Goal: Communication & Community: Participate in discussion

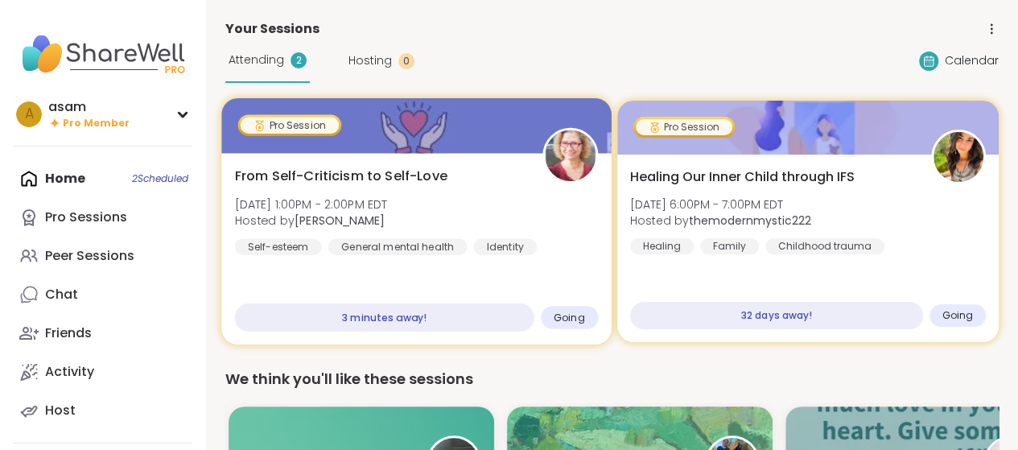
click at [386, 321] on div "3 minutes away!" at bounding box center [384, 317] width 299 height 28
click at [467, 181] on div "From Self-Criticism to Self-Love Sun, Sep 07 | 1:00PM - 2:00PM EDT Hosted by Fa…" at bounding box center [416, 211] width 363 height 89
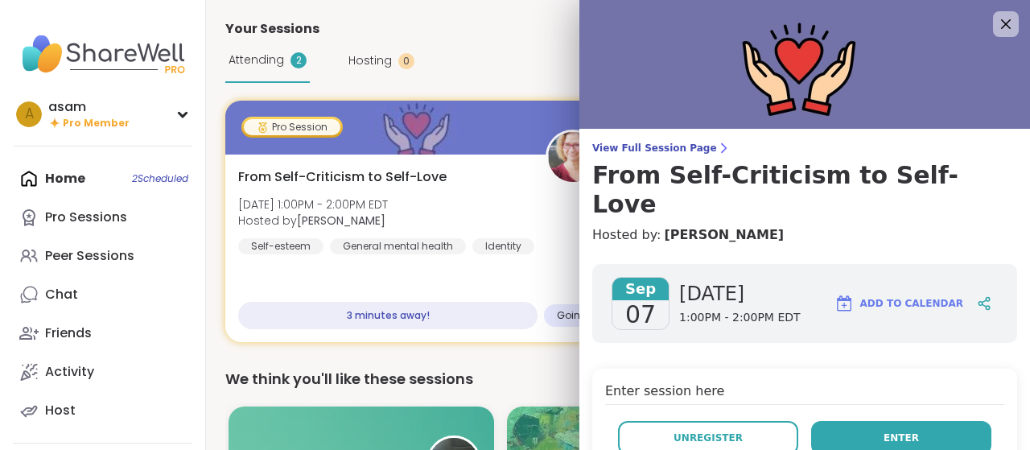
click at [848, 421] on button "Enter" at bounding box center [901, 438] width 180 height 34
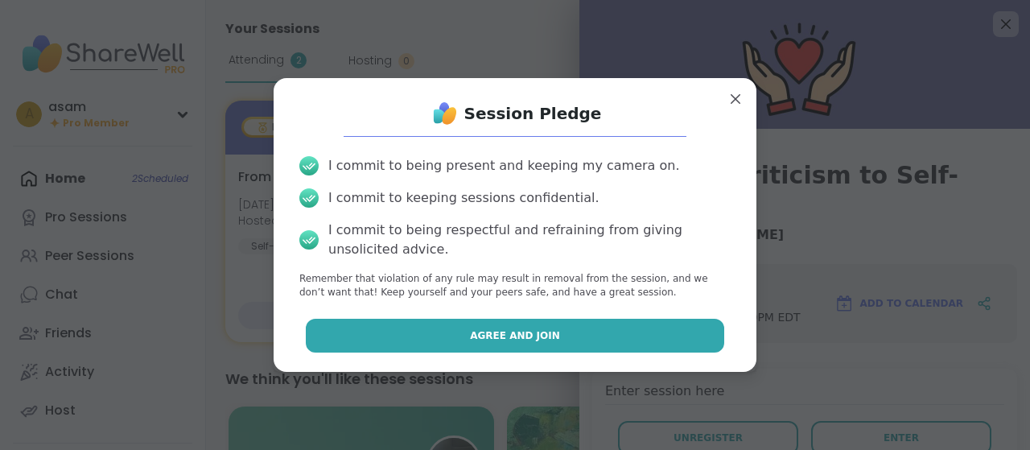
click at [544, 336] on button "Agree and Join" at bounding box center [515, 336] width 419 height 34
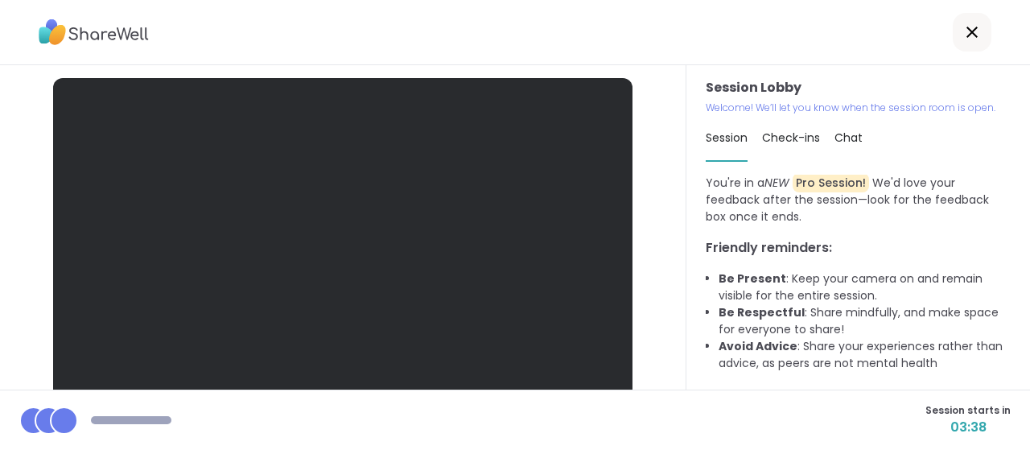
scroll to position [84, 0]
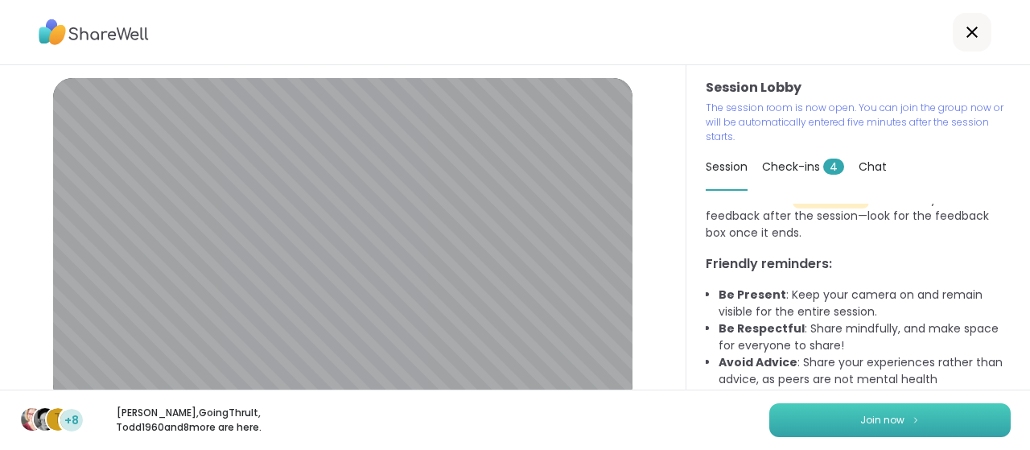
click at [885, 426] on span "Join now" at bounding box center [882, 420] width 44 height 14
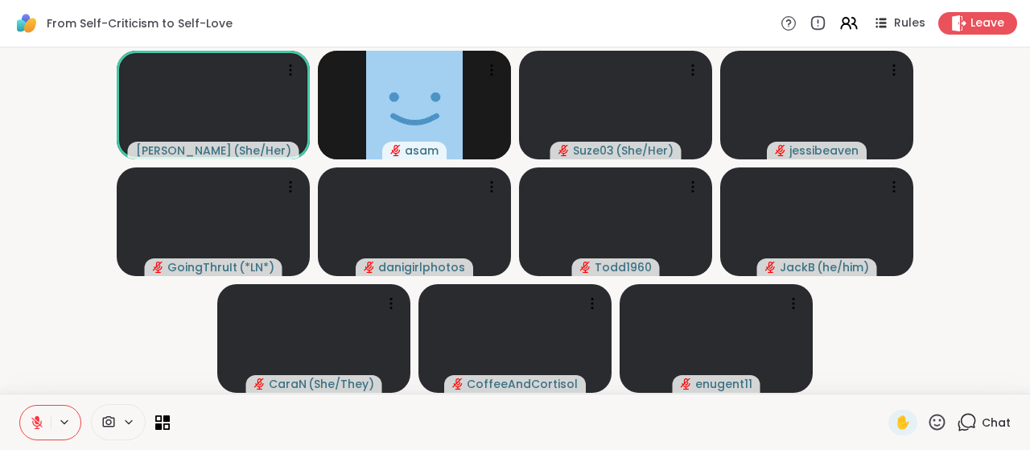
click at [47, 425] on button at bounding box center [35, 423] width 31 height 34
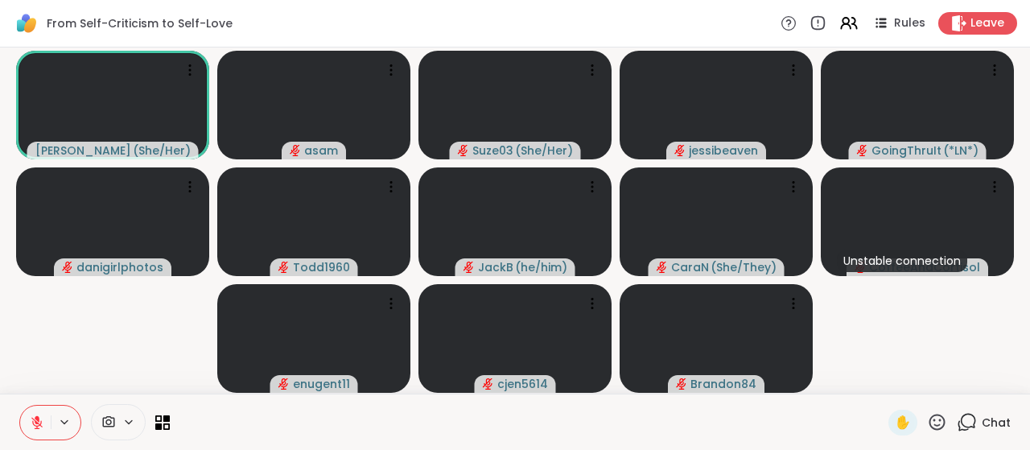
click at [982, 419] on span "Chat" at bounding box center [996, 422] width 29 height 16
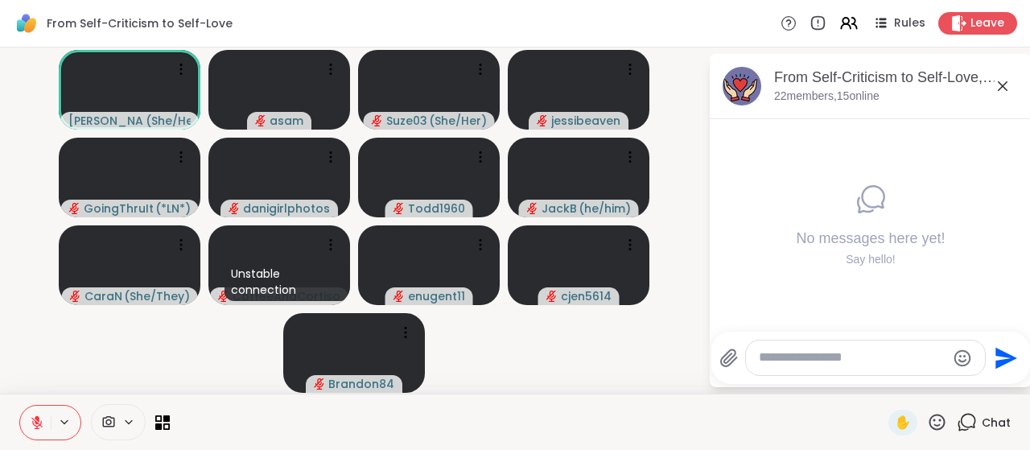
click at [814, 358] on textarea "Type your message" at bounding box center [852, 357] width 187 height 17
click at [793, 357] on textarea "**********" at bounding box center [854, 357] width 188 height 17
click at [919, 354] on textarea "**********" at bounding box center [854, 357] width 188 height 17
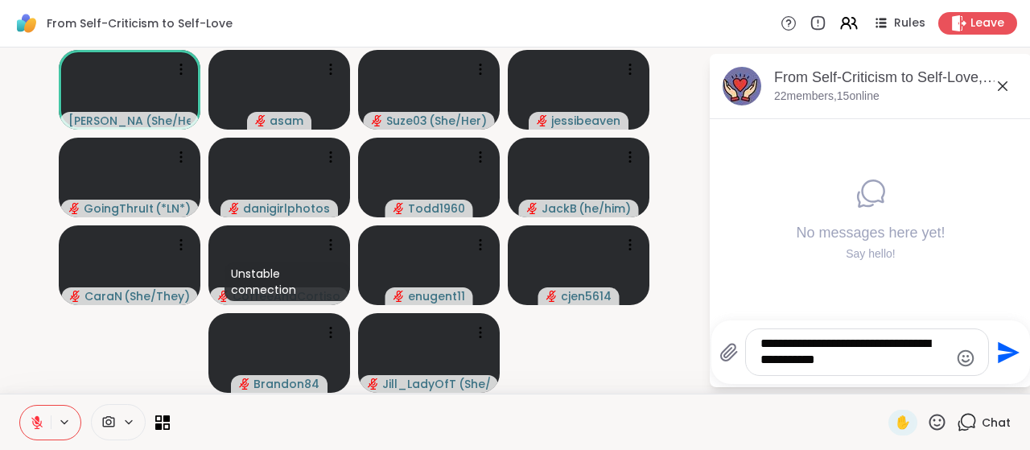
type textarea "**********"
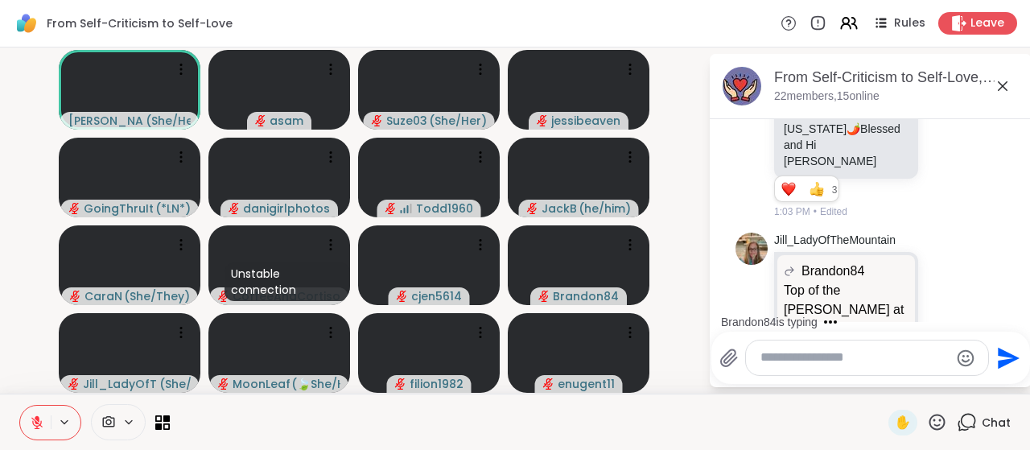
scroll to position [1933, 0]
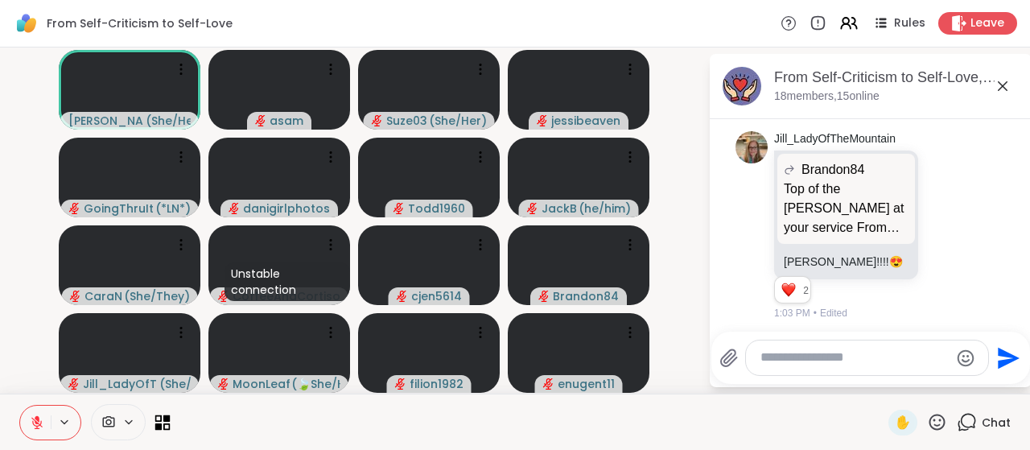
click at [159, 422] on icon at bounding box center [162, 421] width 15 height 15
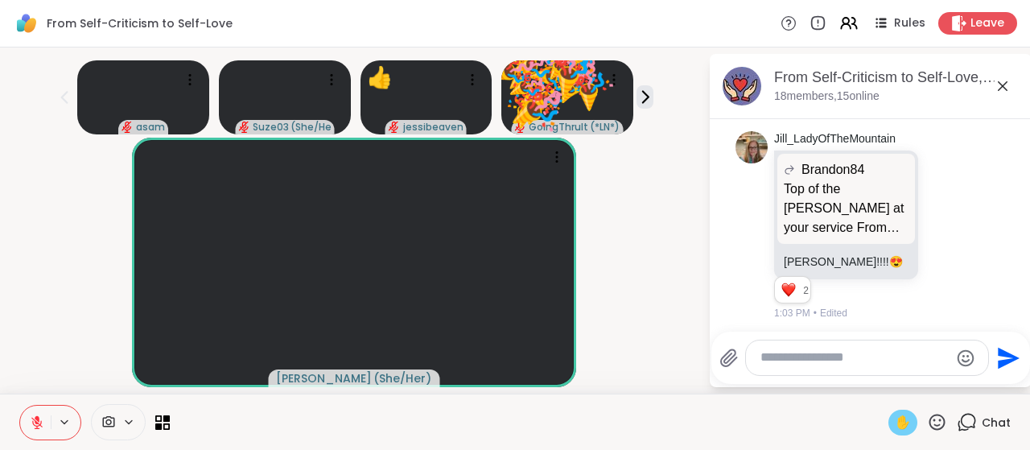
click at [895, 419] on span "✋" at bounding box center [903, 422] width 16 height 19
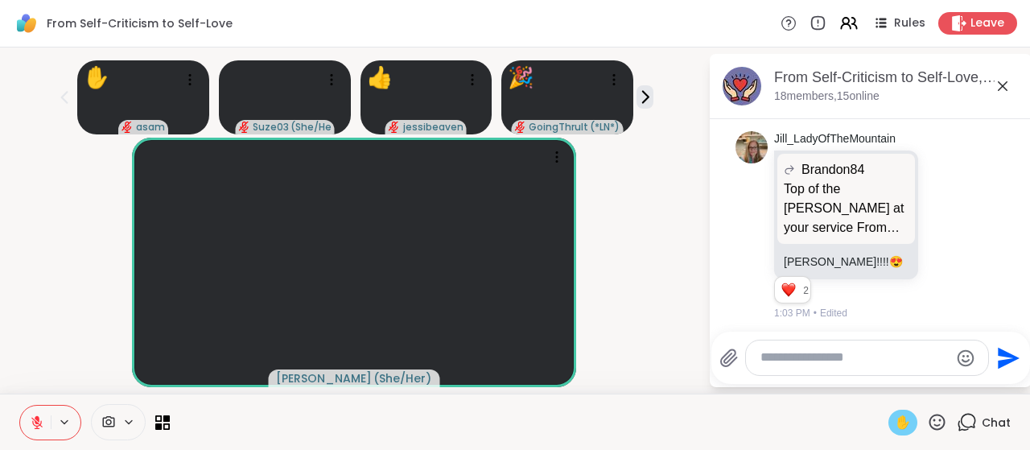
click at [895, 419] on span "✋" at bounding box center [903, 422] width 16 height 19
click at [895, 421] on span "✋" at bounding box center [903, 422] width 16 height 19
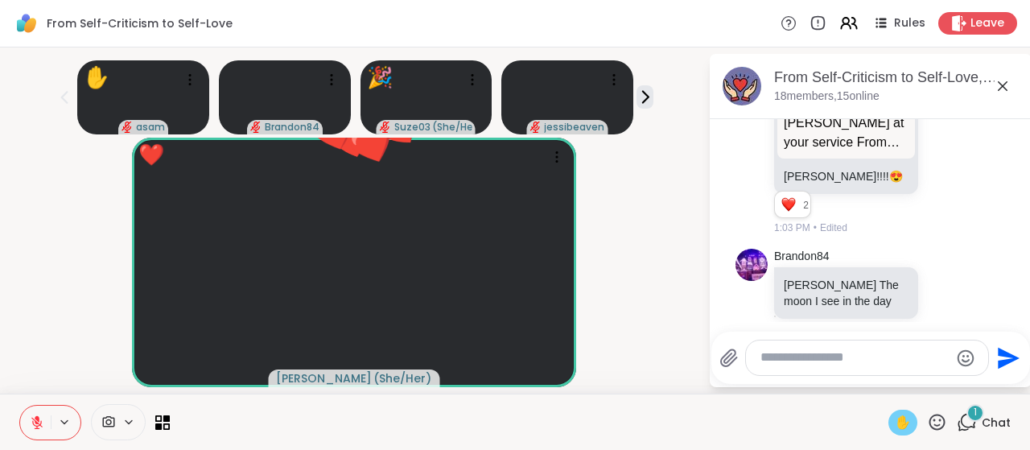
click at [927, 421] on icon at bounding box center [937, 422] width 20 height 20
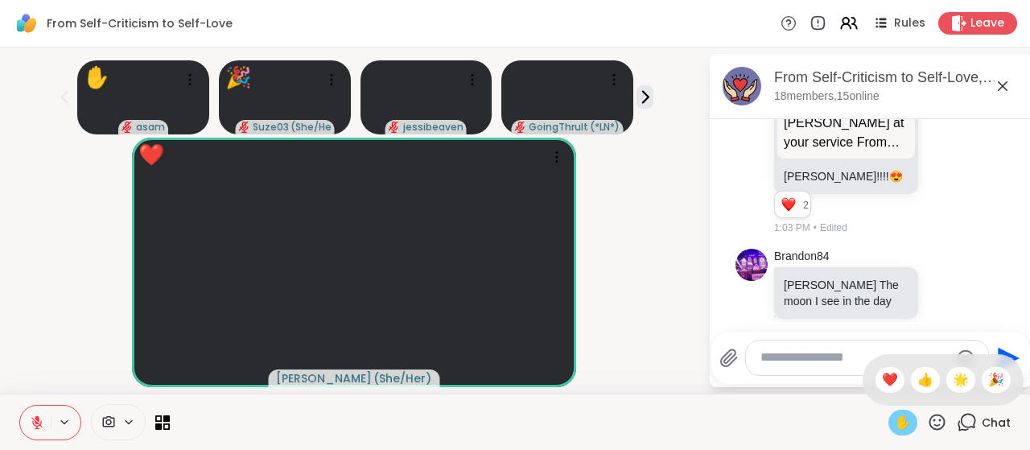
click at [927, 421] on icon at bounding box center [937, 422] width 20 height 20
click at [917, 373] on span "👍" at bounding box center [925, 379] width 16 height 19
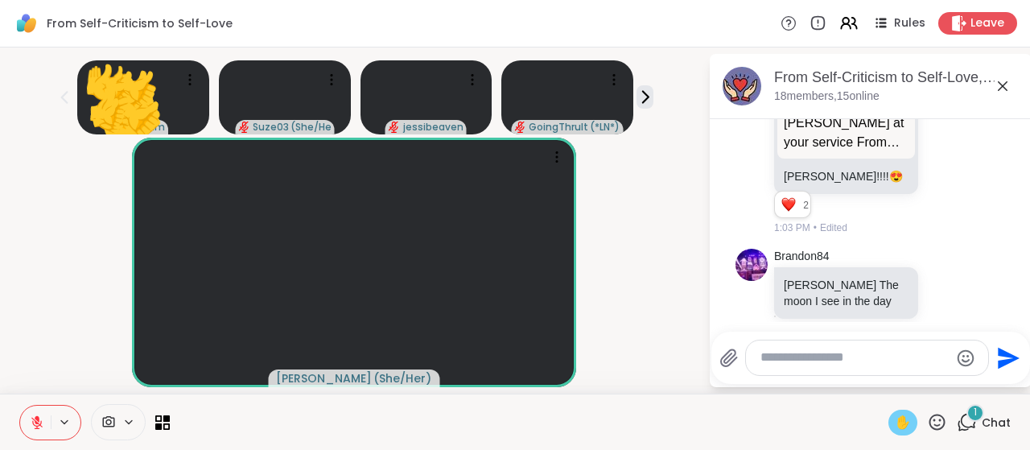
scroll to position [2103, 0]
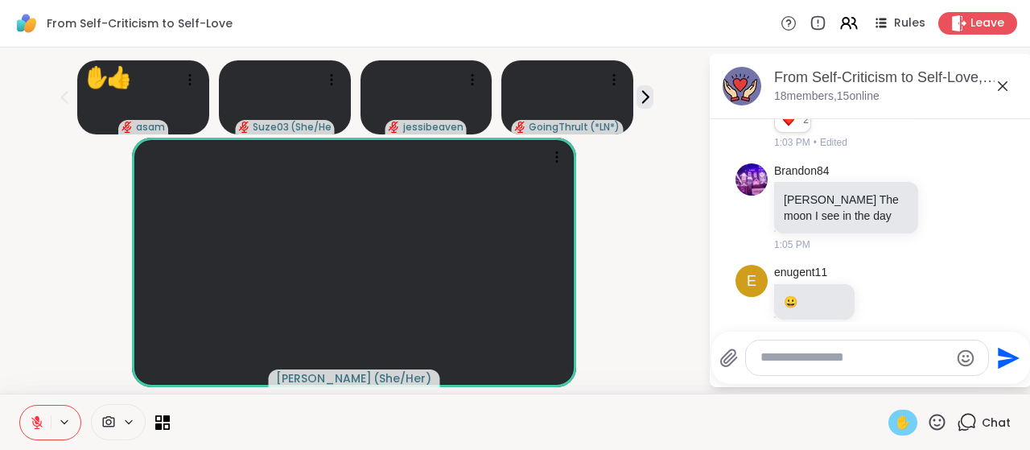
click at [665, 408] on div at bounding box center [528, 422] width 699 height 36
click at [652, 373] on div "Fausta ( She/Her )" at bounding box center [354, 262] width 689 height 249
click at [895, 418] on span "✋" at bounding box center [903, 422] width 16 height 19
click at [993, 83] on icon at bounding box center [1002, 85] width 19 height 19
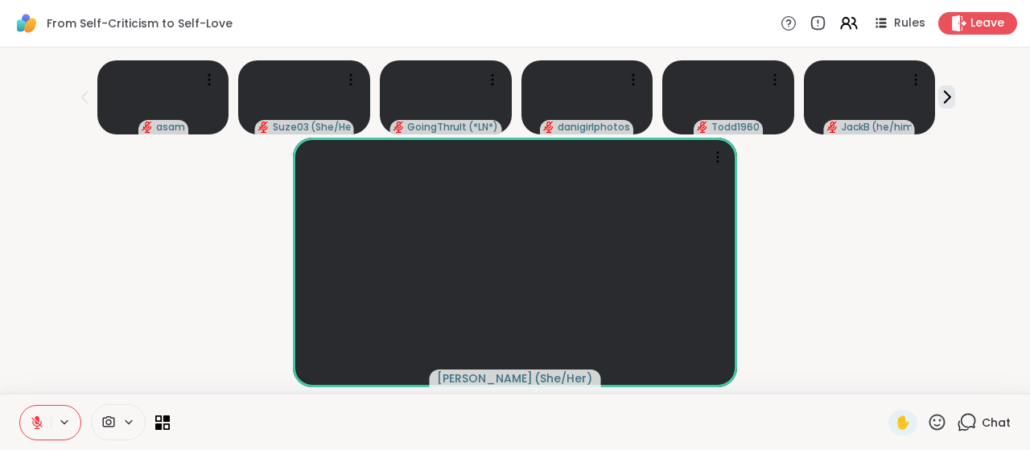
click at [913, 245] on div "Fausta ( She/Her )" at bounding box center [515, 262] width 1011 height 249
click at [927, 422] on icon at bounding box center [937, 422] width 20 height 20
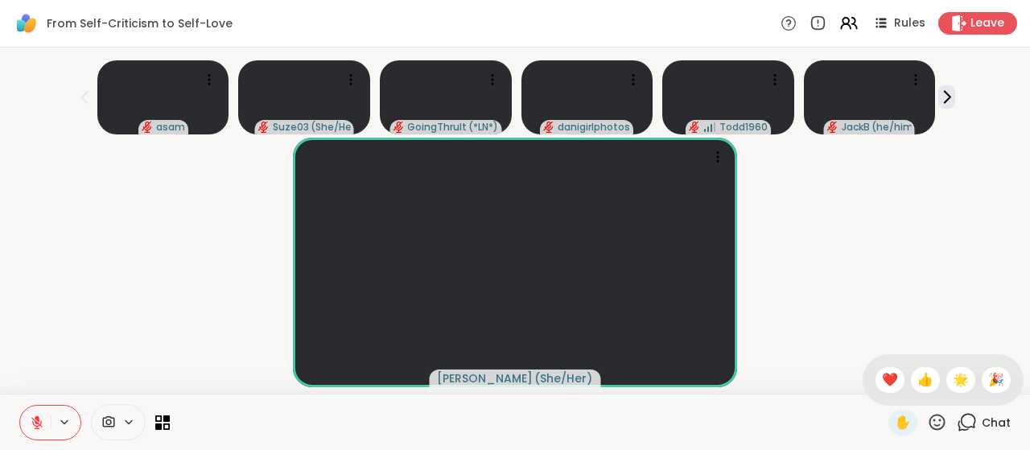
click at [959, 418] on icon at bounding box center [967, 422] width 20 height 20
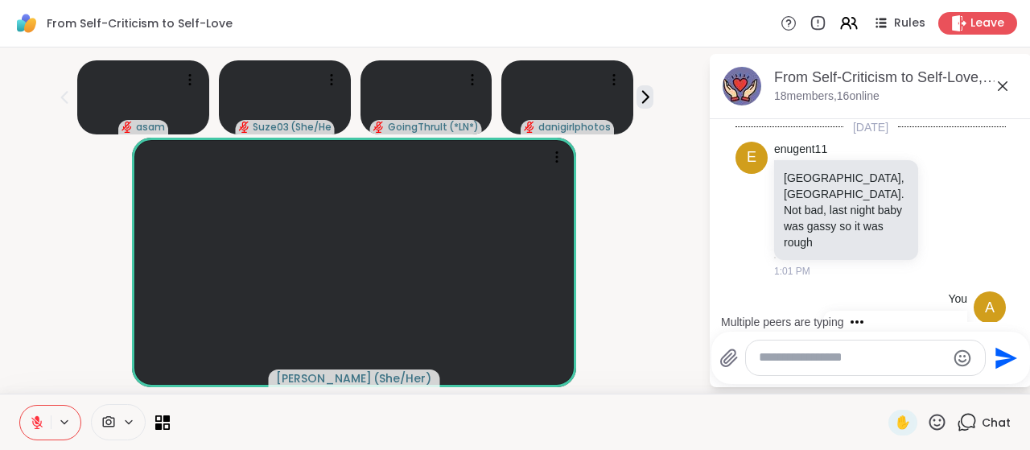
click at [784, 365] on textarea "Type your message" at bounding box center [852, 357] width 187 height 17
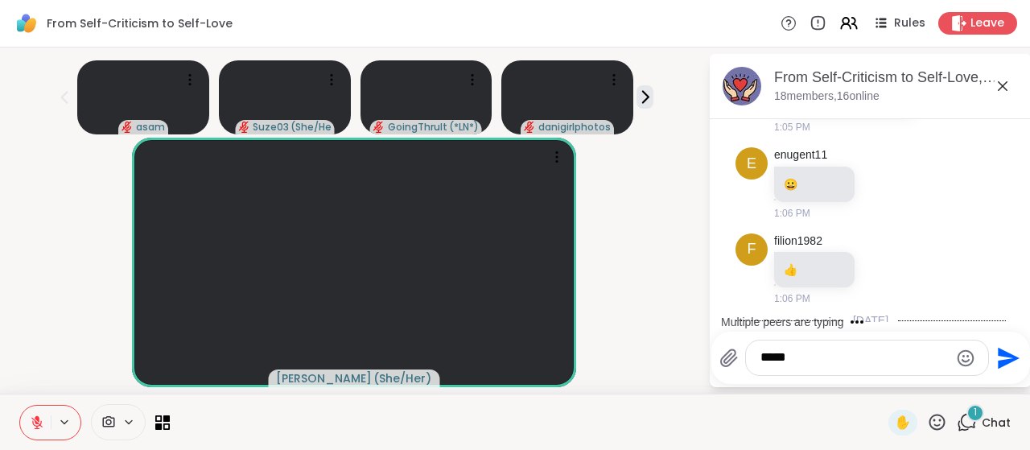
scroll to position [2338, 0]
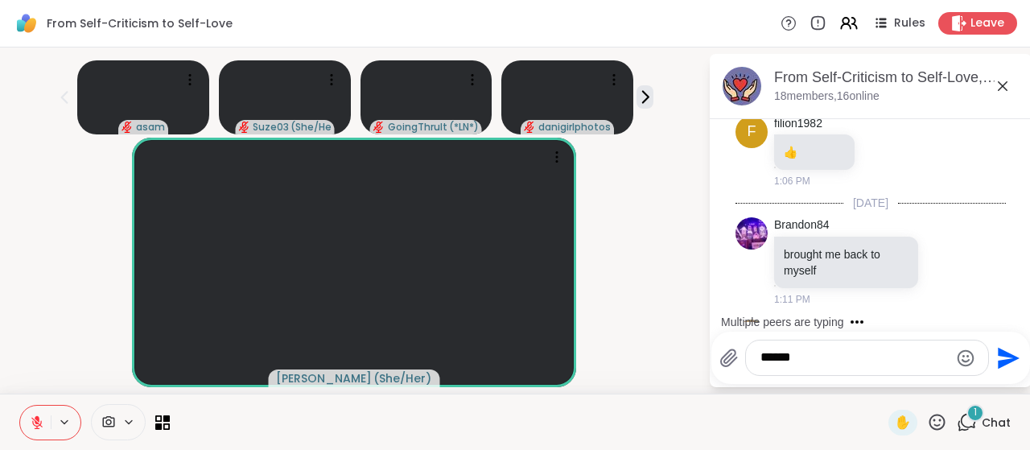
type textarea "*******"
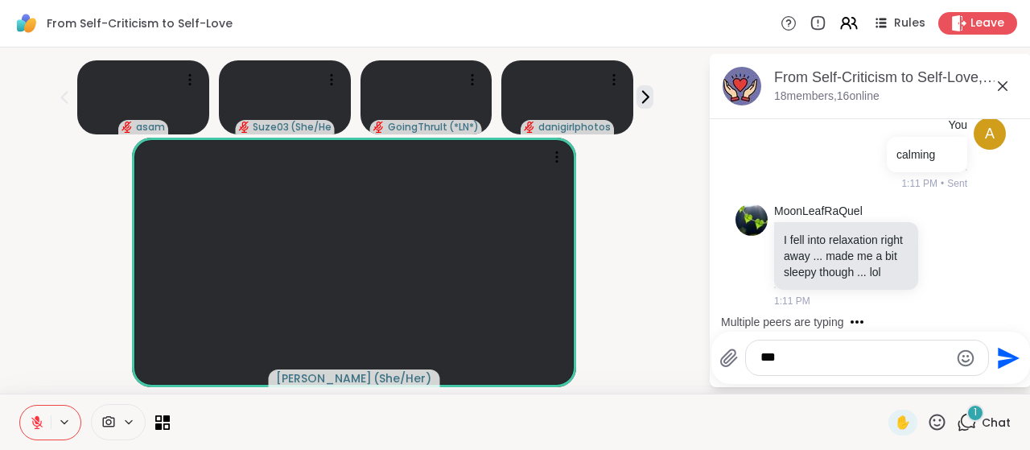
scroll to position [2767, 0]
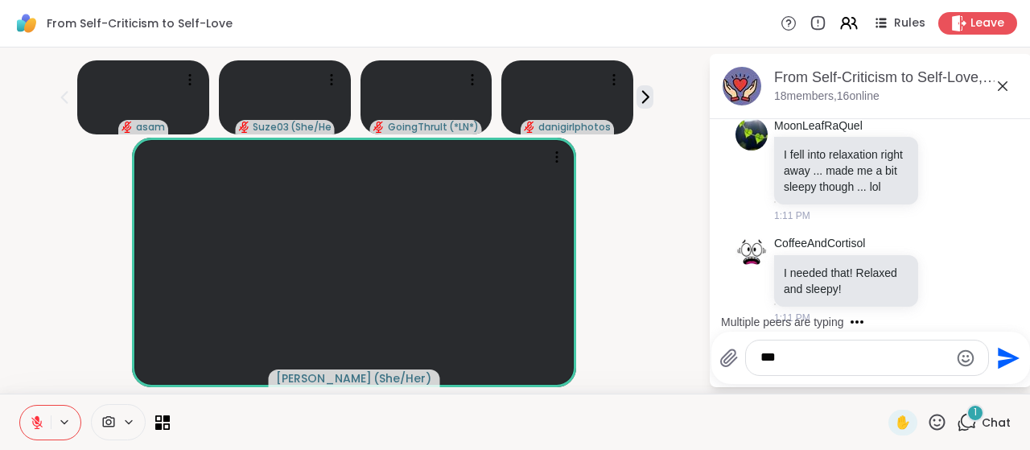
type textarea "****"
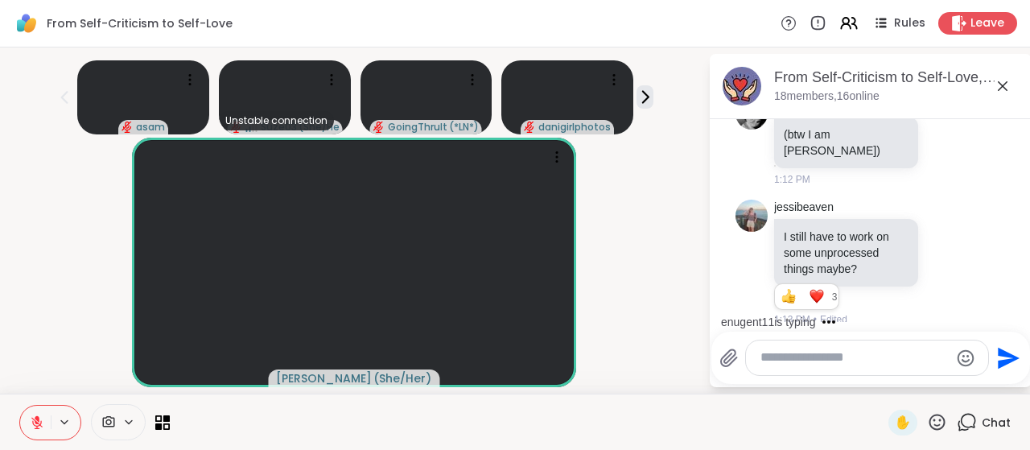
scroll to position [3, 0]
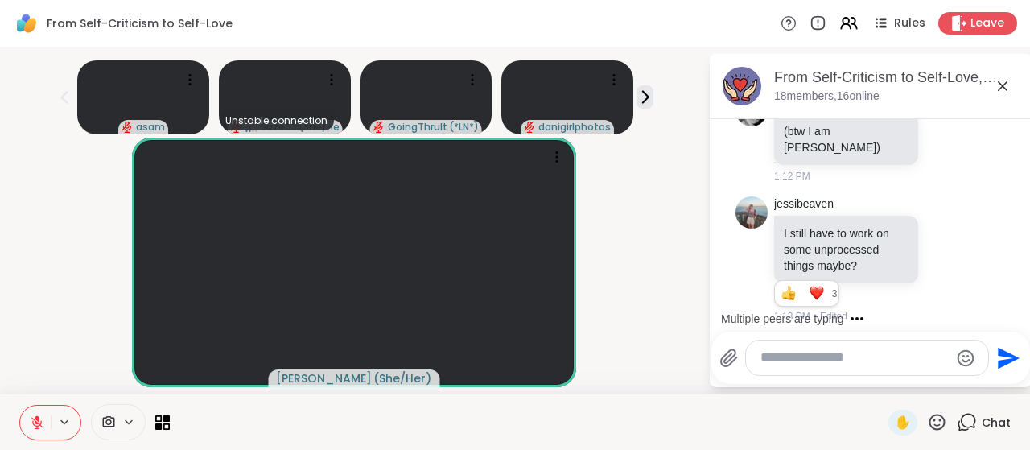
click at [999, 315] on div "Multiple peers are typing" at bounding box center [873, 319] width 315 height 26
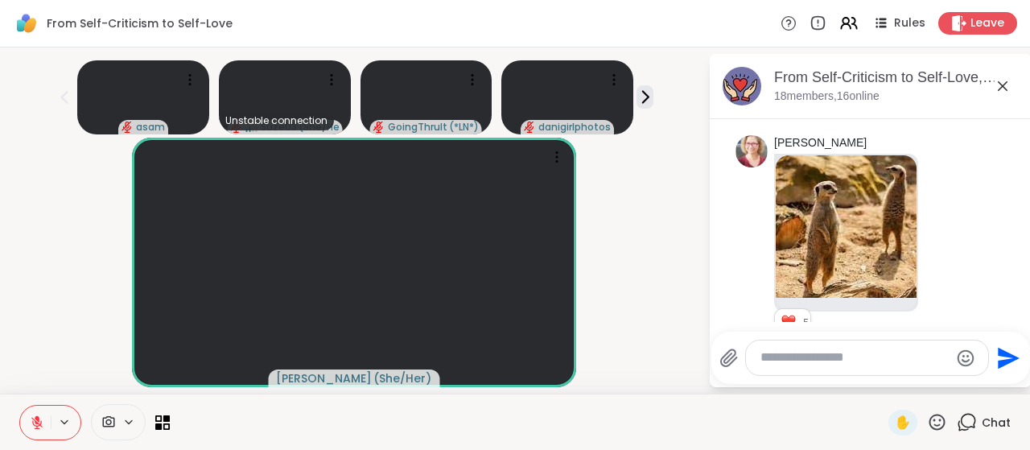
scroll to position [5000, 0]
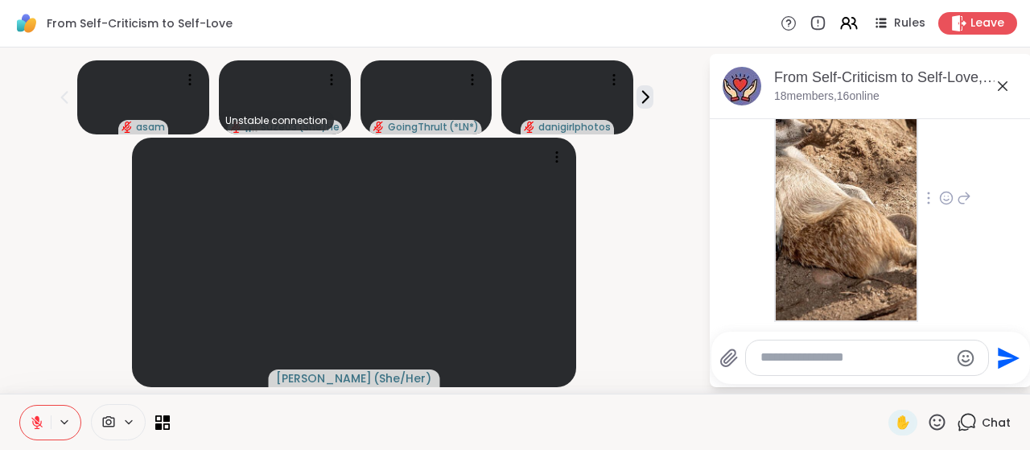
click at [810, 220] on div "Fausta 1:30 PM" at bounding box center [870, 198] width 270 height 321
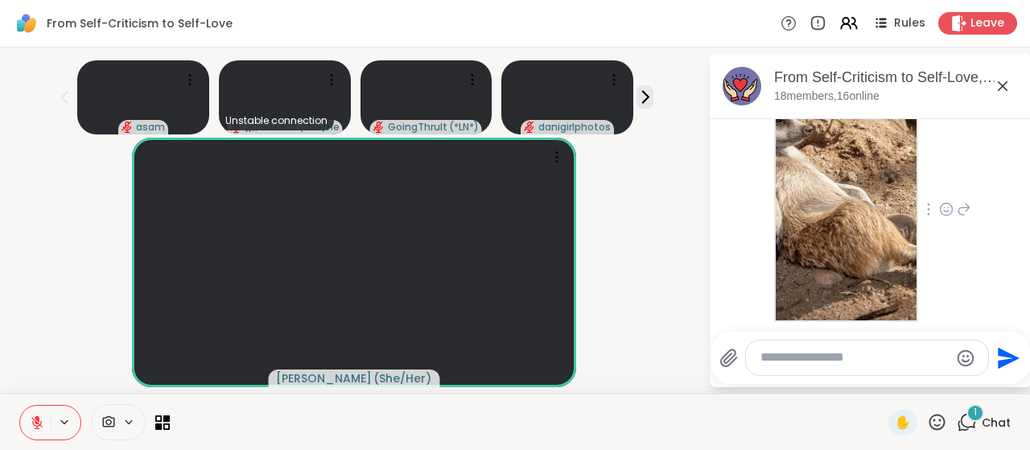
scroll to position [5124, 0]
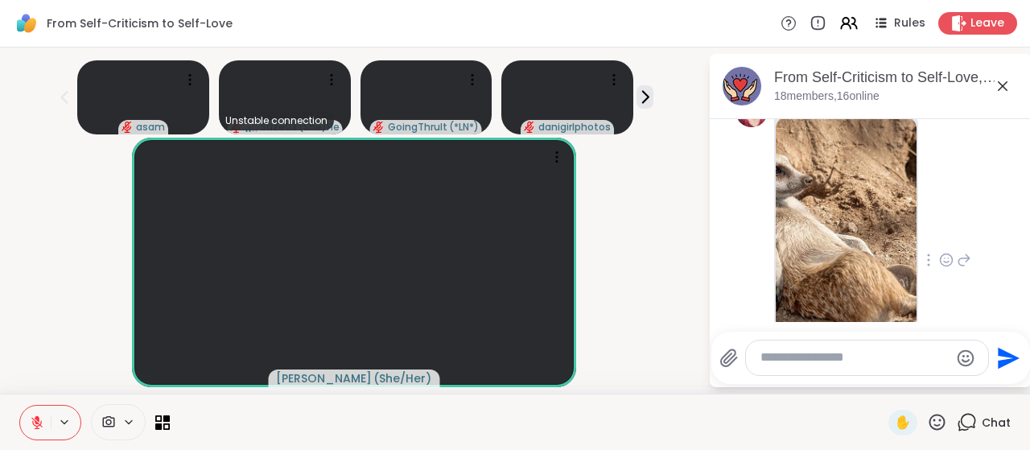
click at [856, 233] on img at bounding box center [846, 243] width 141 height 255
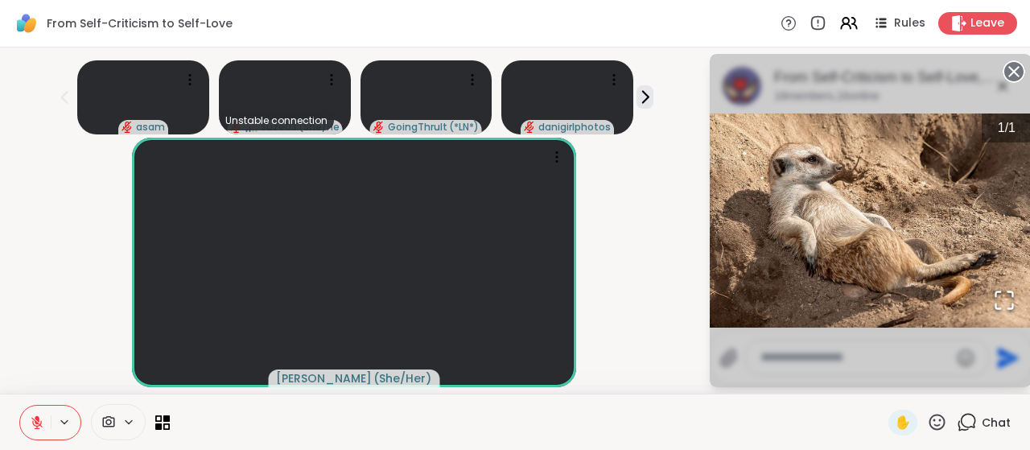
click at [1004, 68] on circle at bounding box center [1013, 71] width 19 height 19
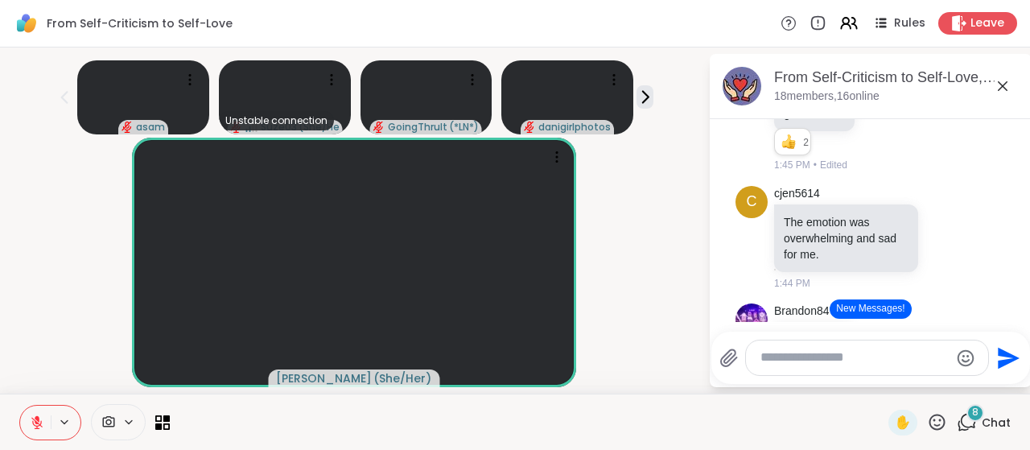
scroll to position [5636, 0]
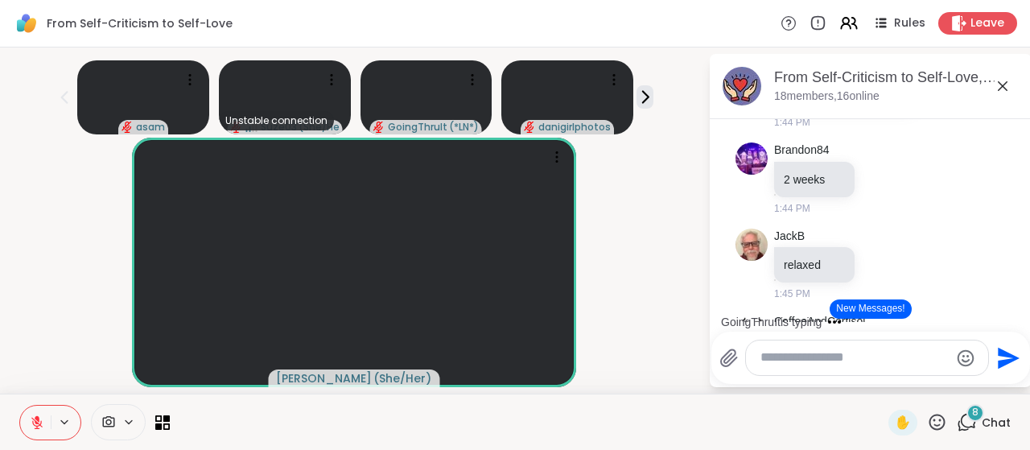
click at [1002, 314] on div "GoingThruIt is typing" at bounding box center [873, 322] width 315 height 26
click at [1000, 314] on div "GoingThruIt is typing" at bounding box center [873, 322] width 315 height 26
drag, startPoint x: 1000, startPoint y: 314, endPoint x: 1007, endPoint y: 282, distance: 32.0
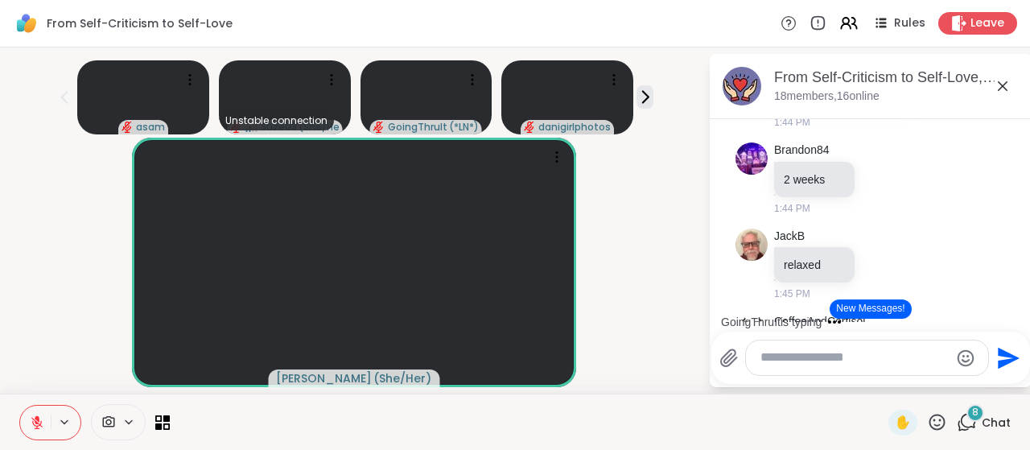
click at [1000, 314] on div "GoingThruIt is typing" at bounding box center [873, 322] width 315 height 26
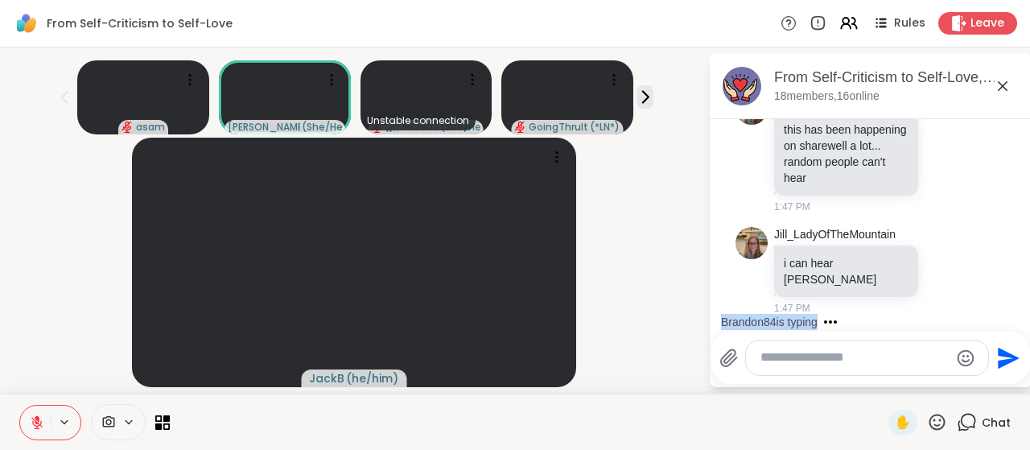
scroll to position [3, 0]
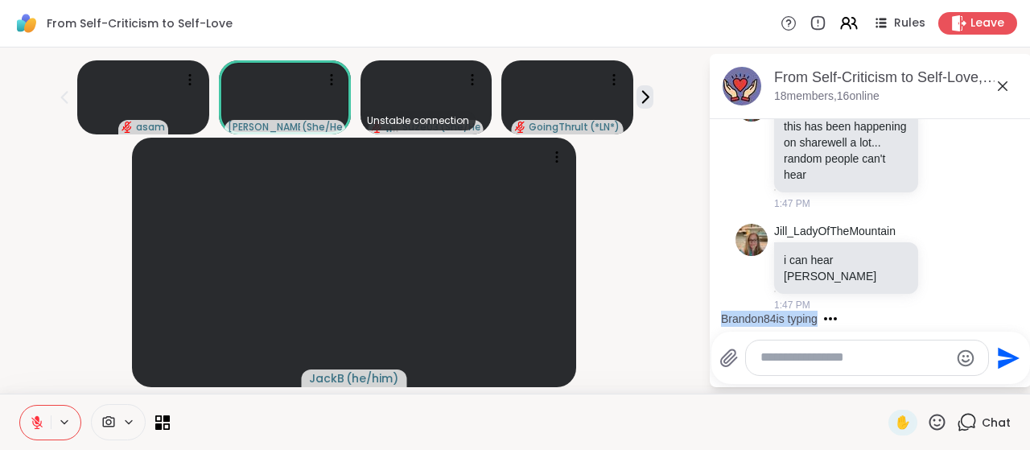
click at [996, 310] on div "Brandon84 is typing" at bounding box center [873, 319] width 315 height 26
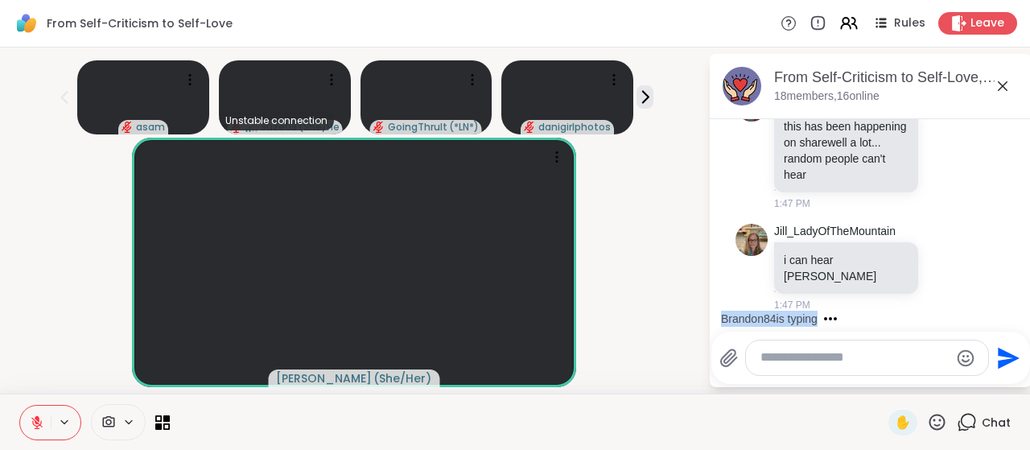
click at [798, 358] on textarea "Type your message" at bounding box center [854, 357] width 188 height 17
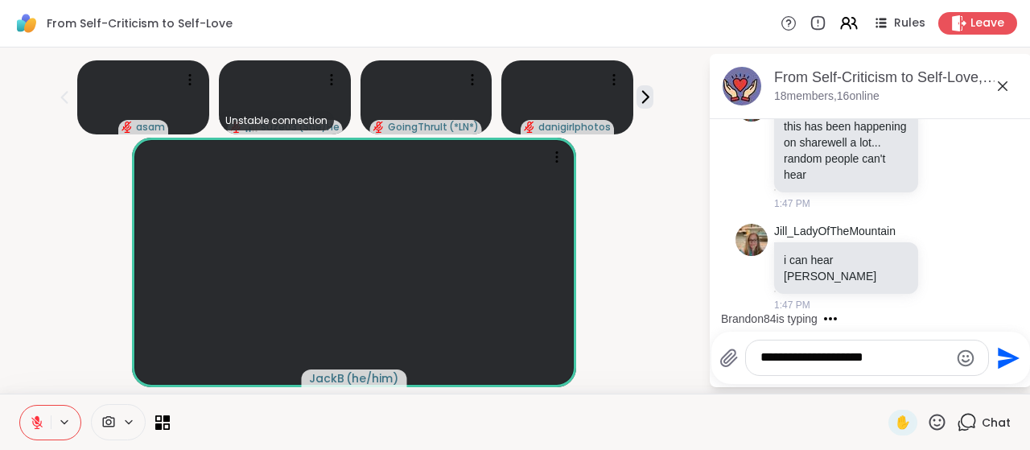
type textarea "**********"
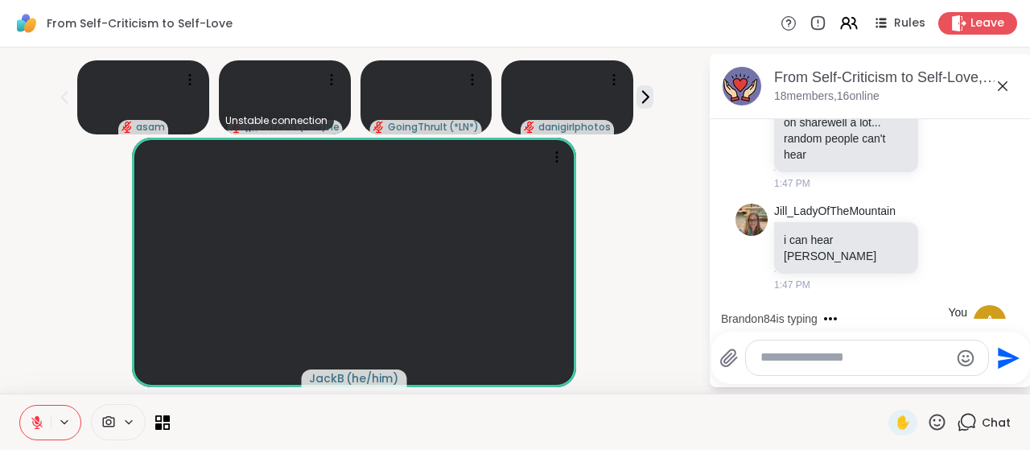
scroll to position [6851, 0]
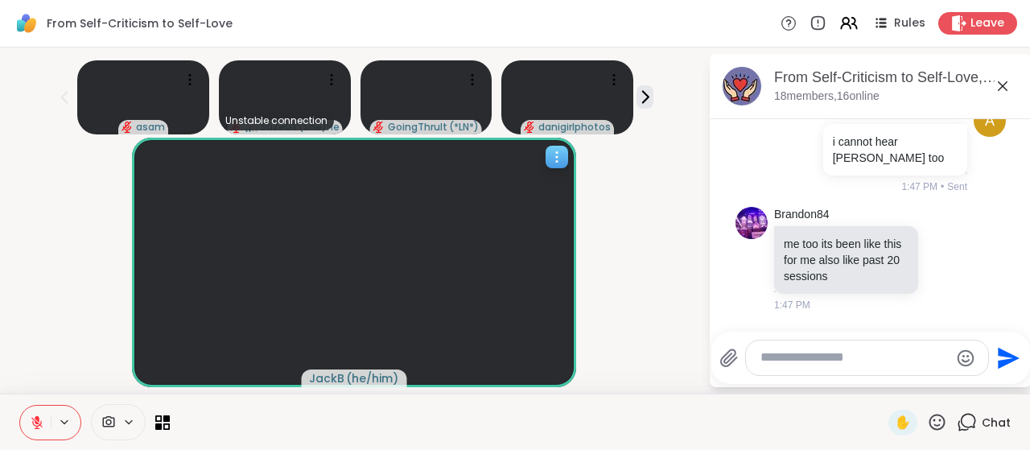
click at [373, 287] on video at bounding box center [353, 262] width 443 height 249
click at [473, 426] on div at bounding box center [528, 422] width 699 height 36
click at [558, 161] on icon at bounding box center [557, 162] width 2 height 2
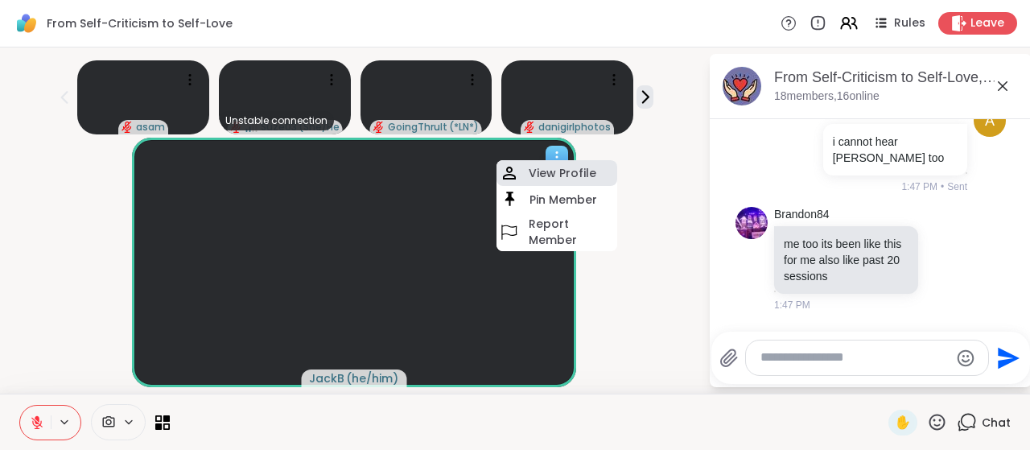
click at [552, 167] on h4 "View Profile" at bounding box center [563, 173] width 68 height 16
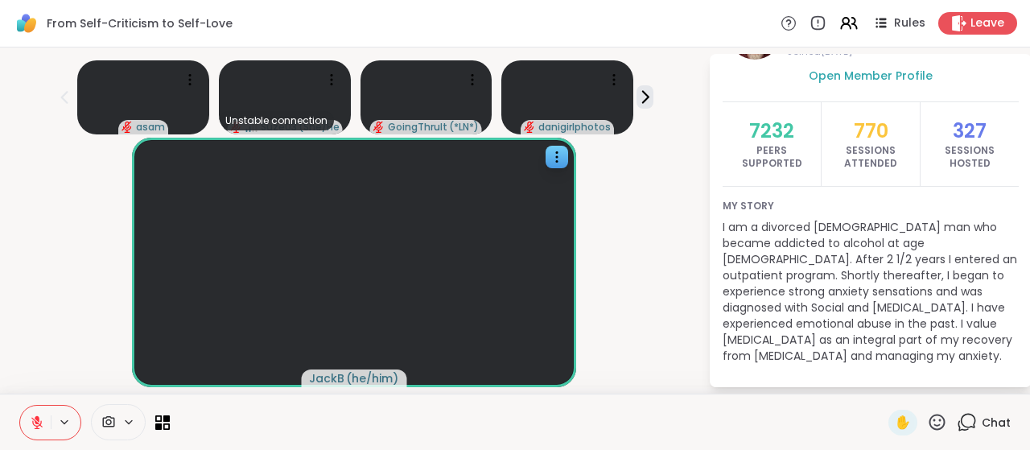
scroll to position [0, 0]
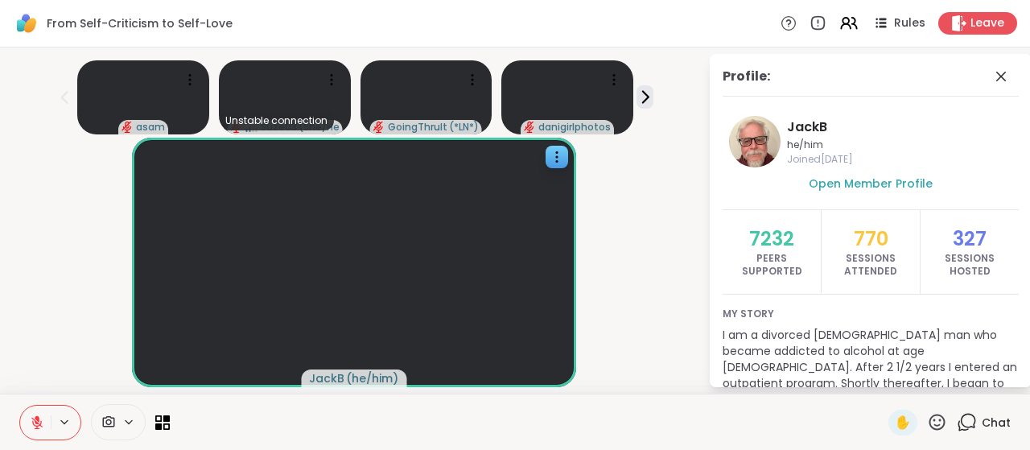
click at [656, 105] on div "asam Unstable connection Suze03 ( She/Her ) GoingThruIt ( *LN* ) danigirlphotos" at bounding box center [354, 94] width 689 height 80
click at [996, 78] on icon at bounding box center [1001, 77] width 10 height 10
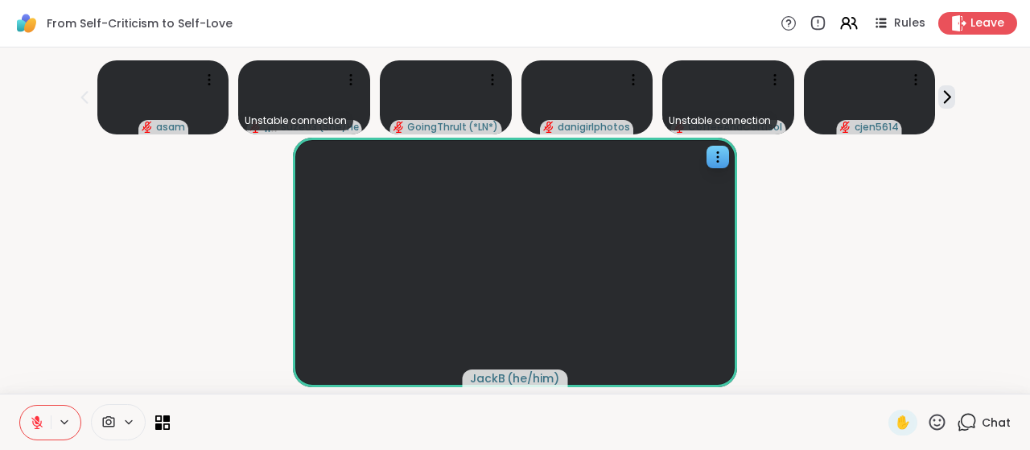
click at [42, 426] on icon at bounding box center [37, 422] width 14 height 14
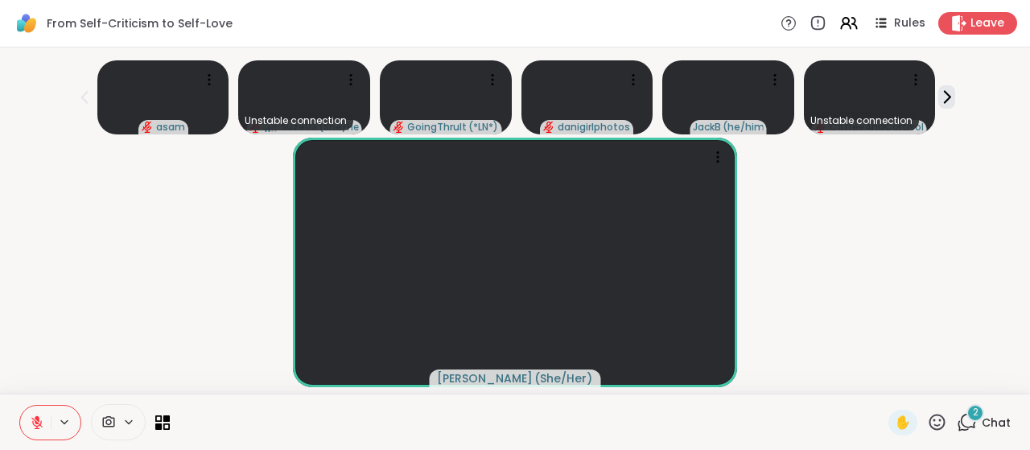
click at [967, 418] on div "2" at bounding box center [975, 413] width 18 height 18
click at [911, 249] on div "Fausta ( She/Her )" at bounding box center [515, 262] width 1011 height 249
click at [950, 234] on div "Fausta ( She/Her )" at bounding box center [515, 262] width 1011 height 249
click at [959, 422] on icon at bounding box center [967, 422] width 20 height 20
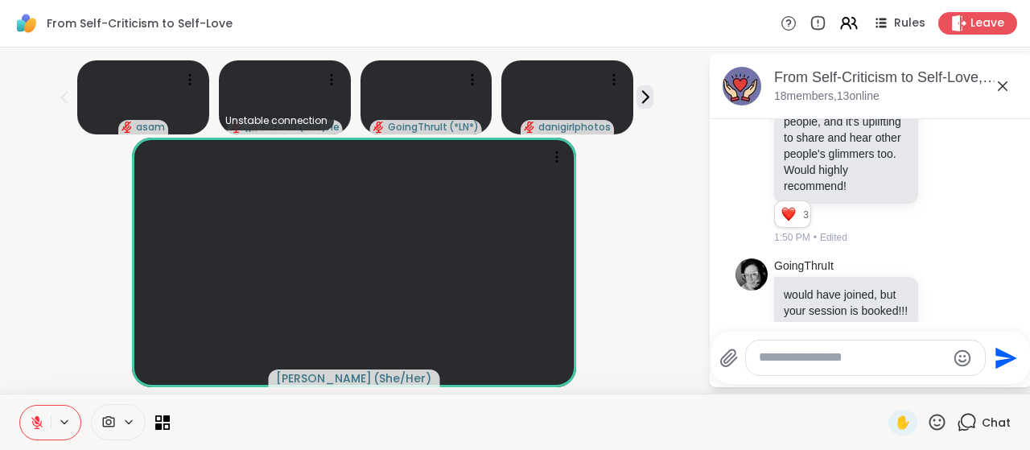
scroll to position [7263, 0]
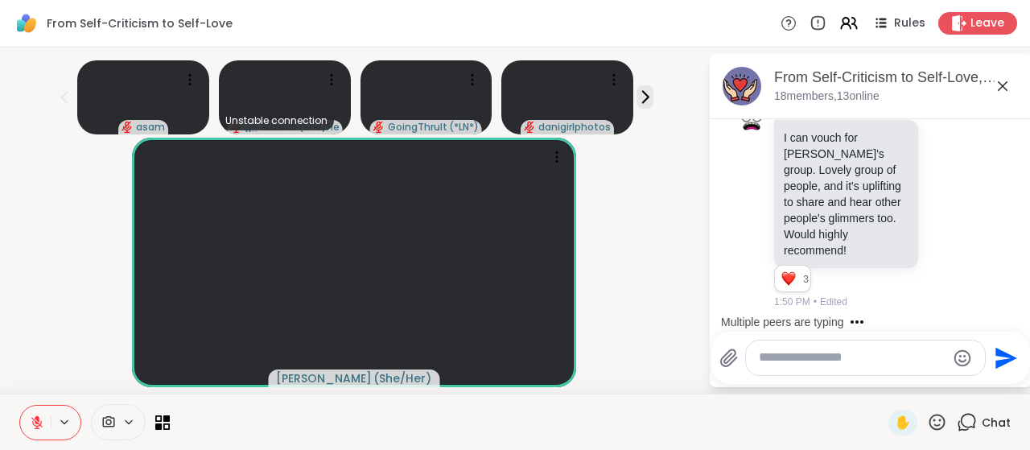
click at [1001, 315] on div "Multiple peers are typing" at bounding box center [873, 322] width 315 height 26
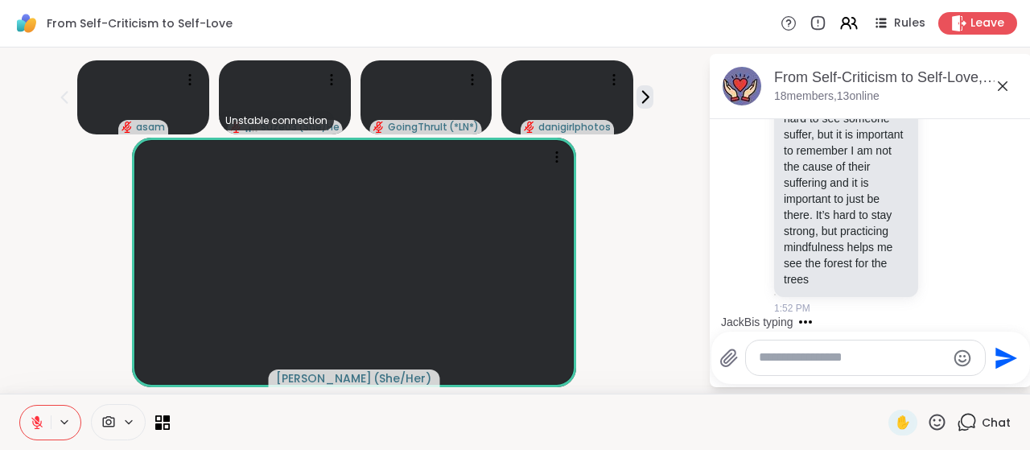
scroll to position [8792, 0]
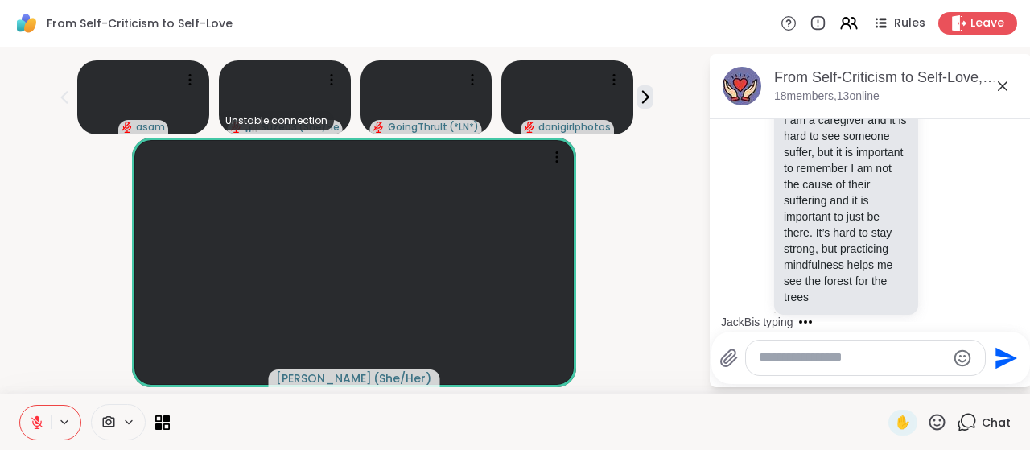
click at [998, 315] on div "JackB is typing" at bounding box center [873, 322] width 315 height 26
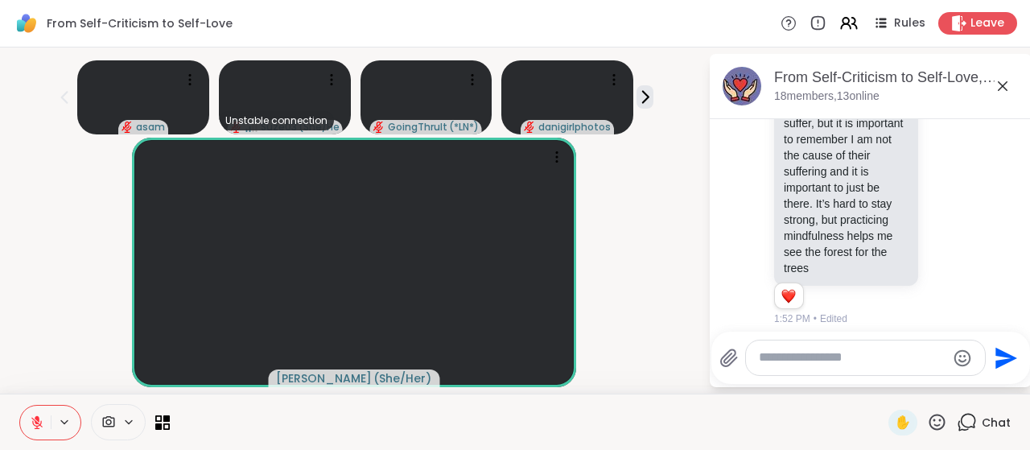
scroll to position [8900, 0]
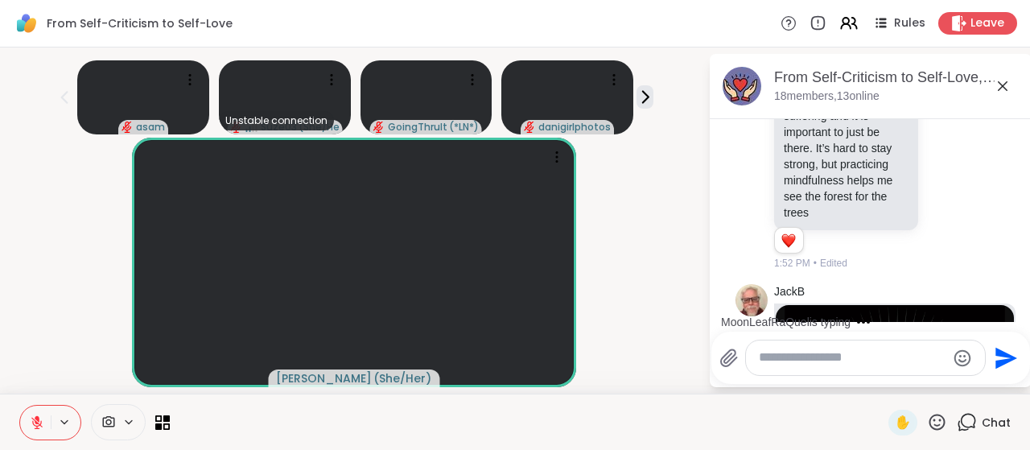
click at [1003, 316] on div "MoonLeafRaQuel is typing" at bounding box center [873, 322] width 315 height 26
click at [1002, 316] on div "MoonLeafRaQuel is typing" at bounding box center [873, 322] width 315 height 26
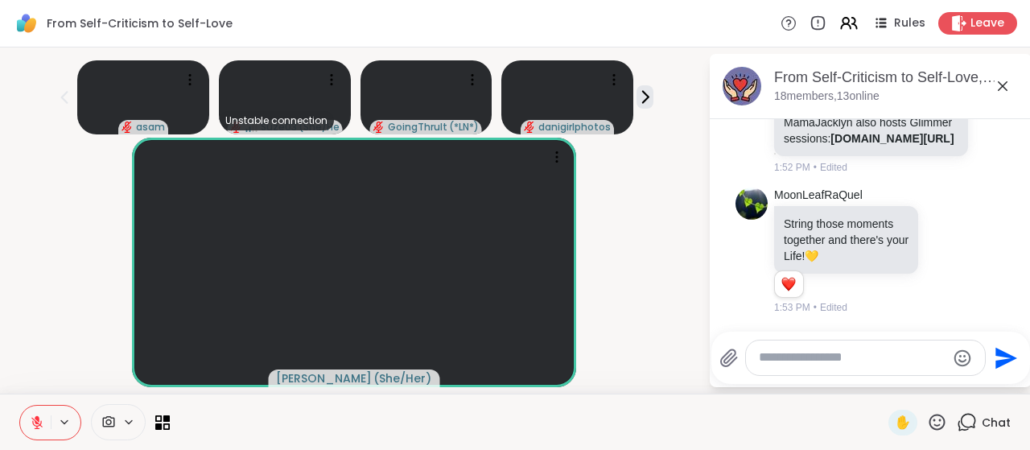
scroll to position [9536, 0]
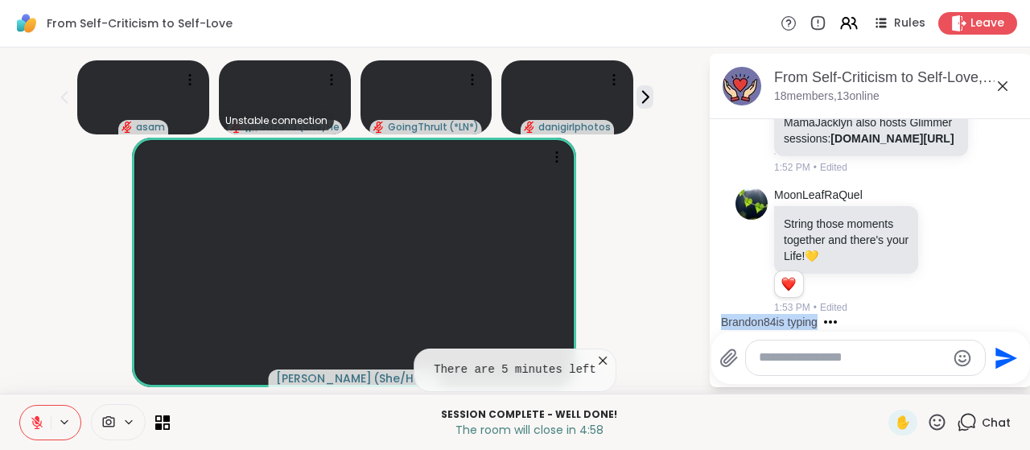
click at [765, 354] on textarea "Type your message" at bounding box center [852, 357] width 187 height 17
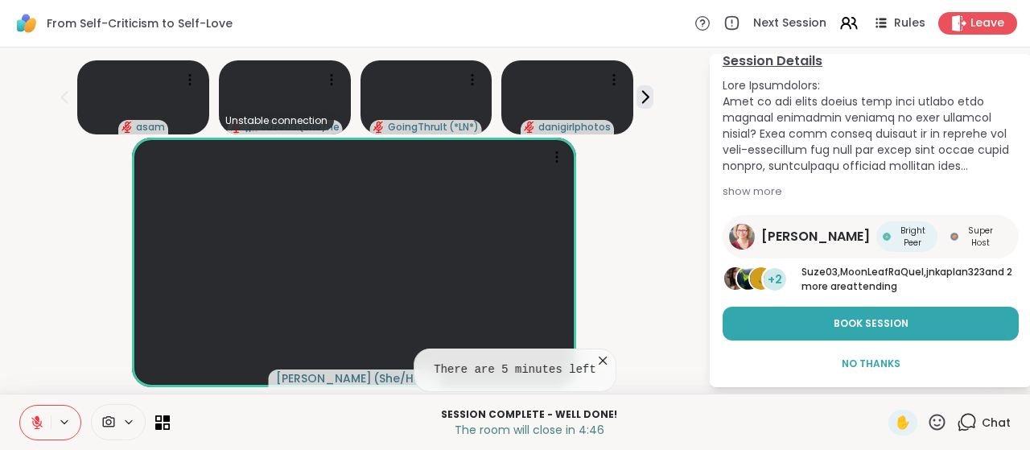
scroll to position [0, 0]
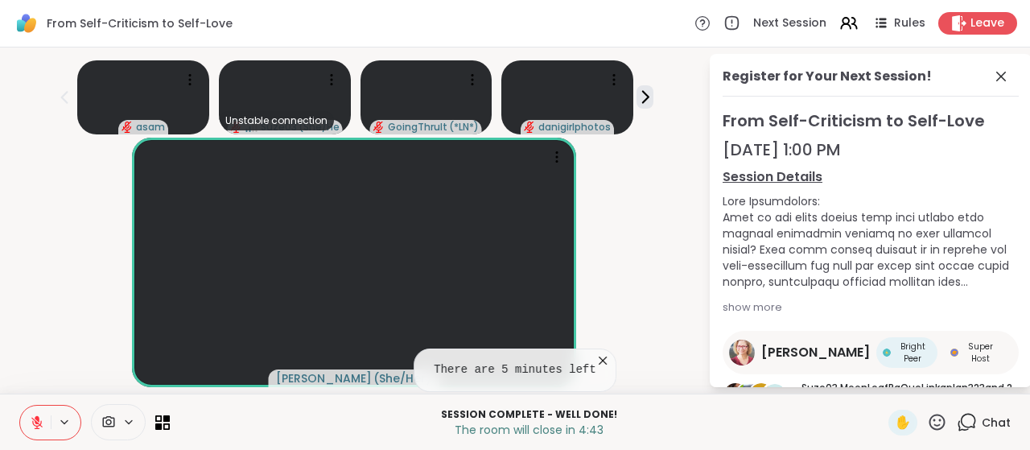
click at [967, 420] on div "Chat" at bounding box center [984, 423] width 54 height 26
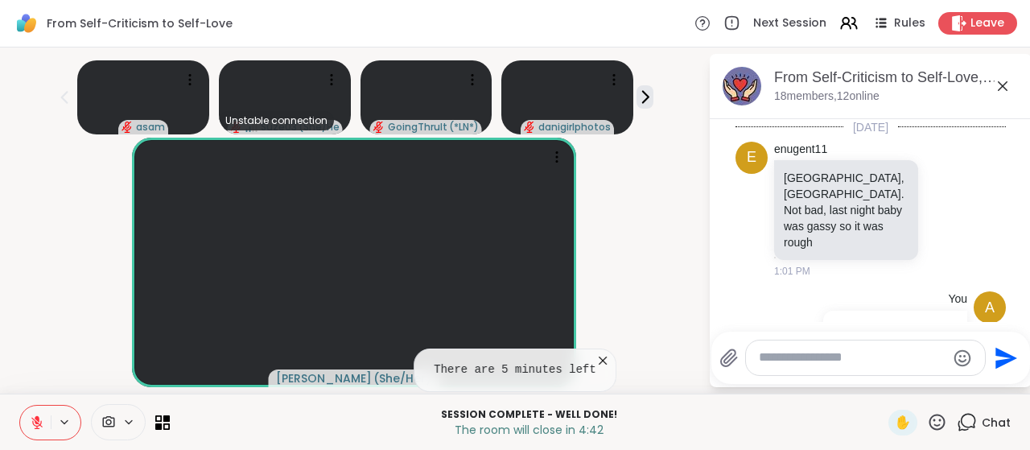
click at [805, 349] on textarea "Type your message" at bounding box center [852, 357] width 187 height 17
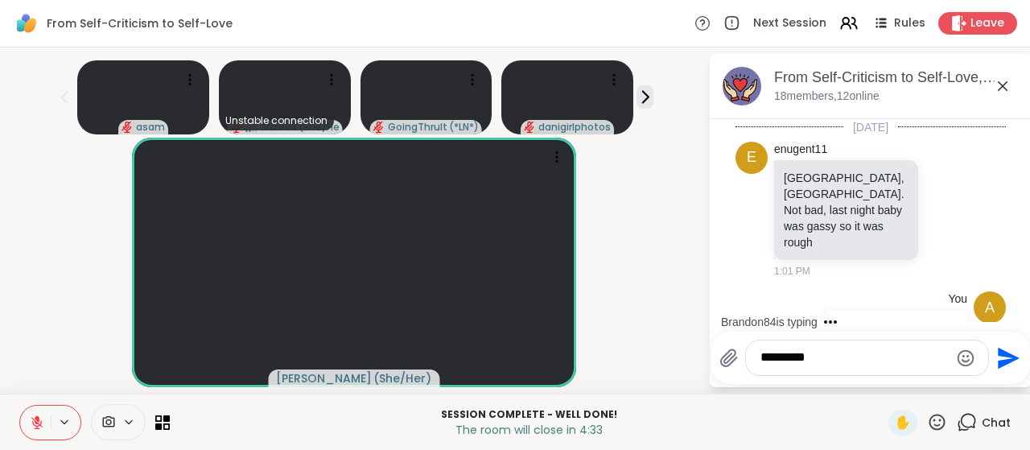
type textarea "**********"
click at [995, 287] on div "Today e enugent11 Key west, FL. Not bad, last night baby was gassy so it was ro…" at bounding box center [871, 220] width 322 height 203
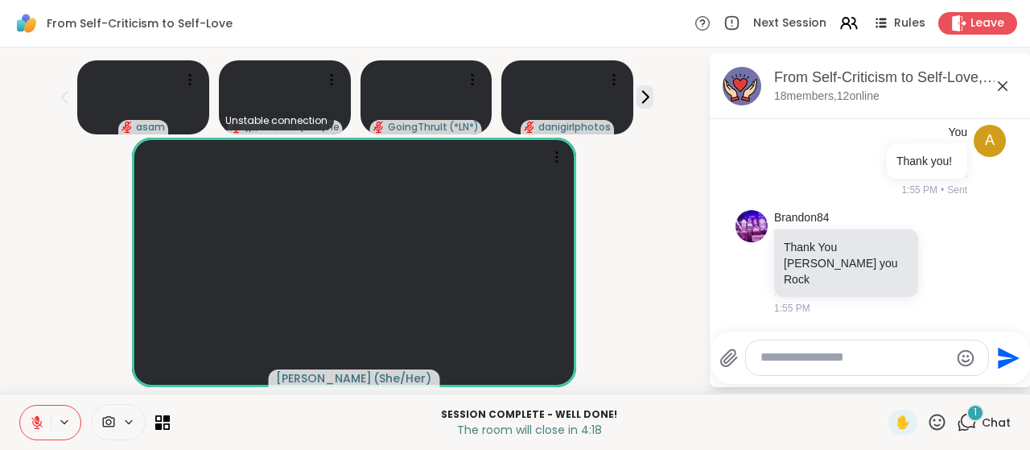
scroll to position [9706, 0]
click at [993, 76] on icon at bounding box center [1002, 85] width 19 height 19
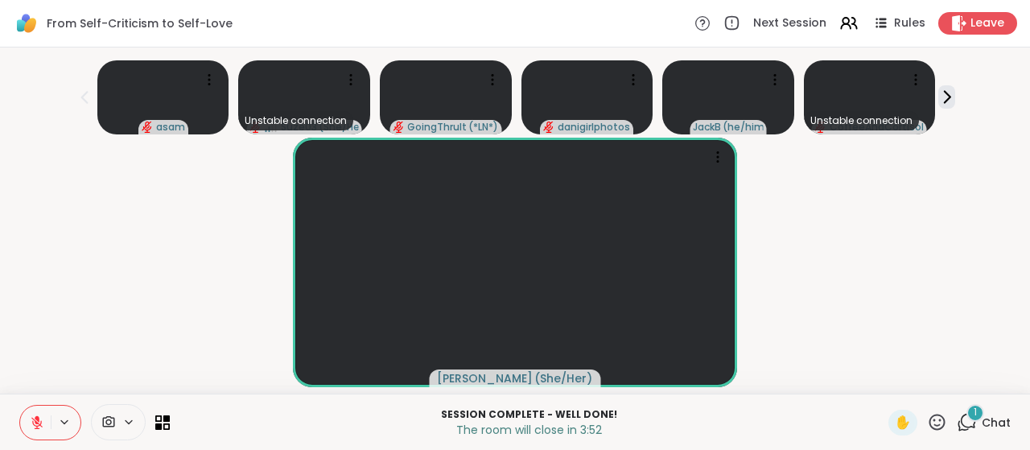
click at [969, 418] on div "1" at bounding box center [975, 413] width 18 height 18
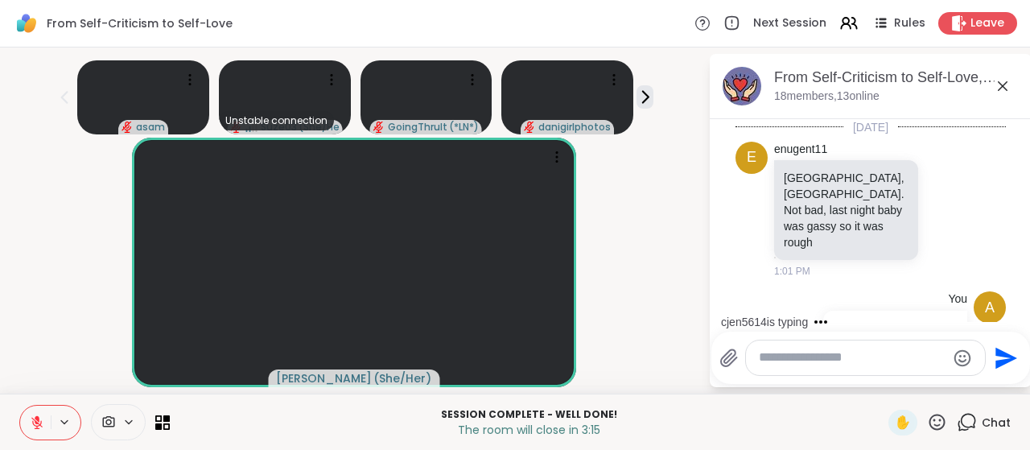
scroll to position [10220, 0]
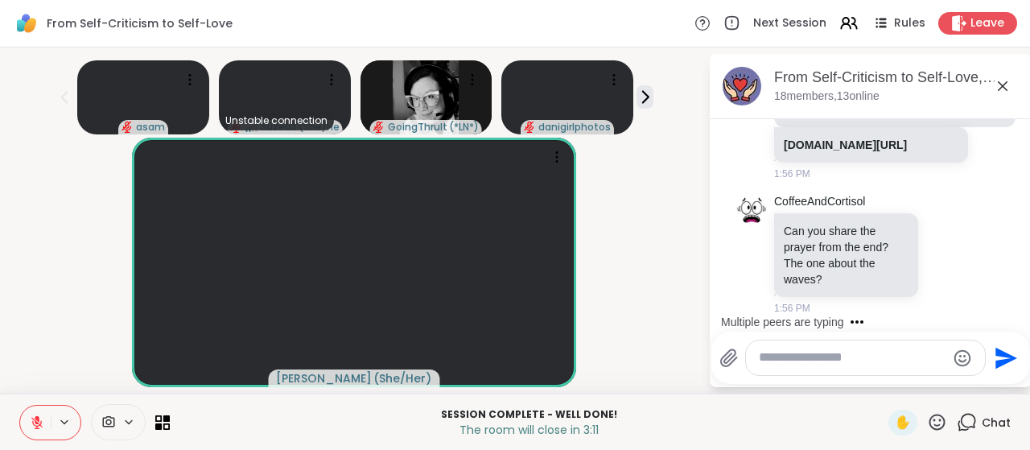
click at [998, 309] on div "Multiple peers are typing" at bounding box center [873, 322] width 315 height 26
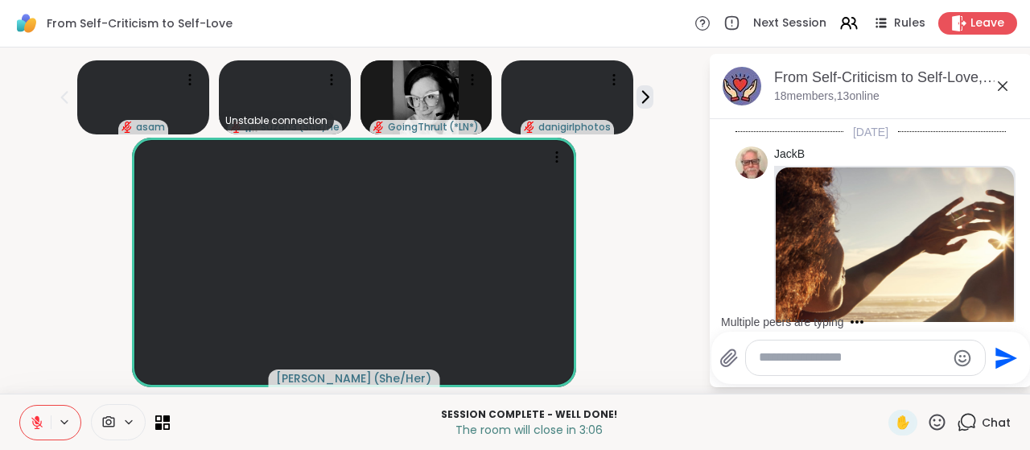
click at [1001, 309] on div "Multiple peers are typing" at bounding box center [873, 322] width 315 height 26
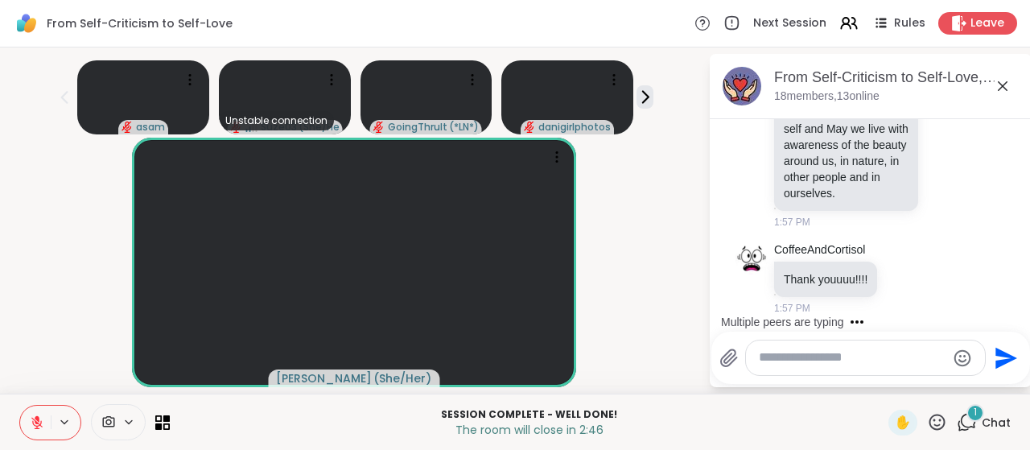
scroll to position [10728, 0]
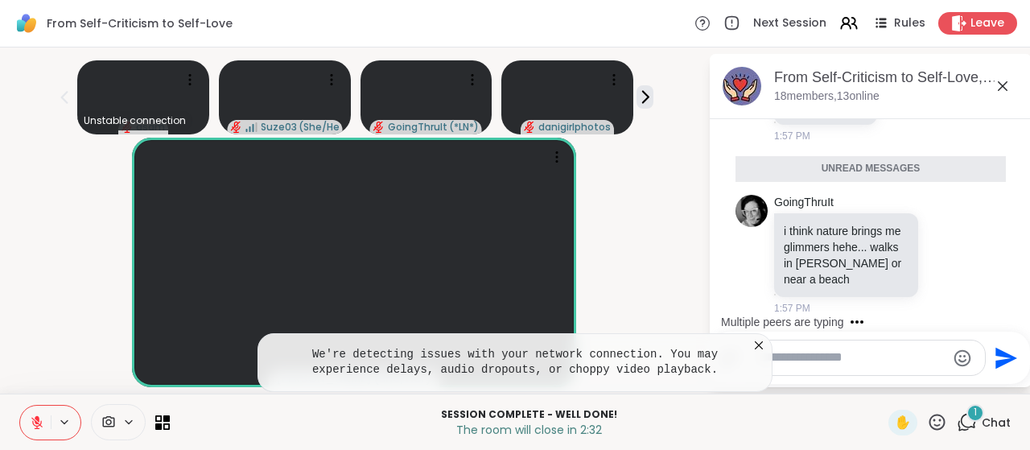
click at [760, 346] on icon at bounding box center [759, 345] width 16 height 16
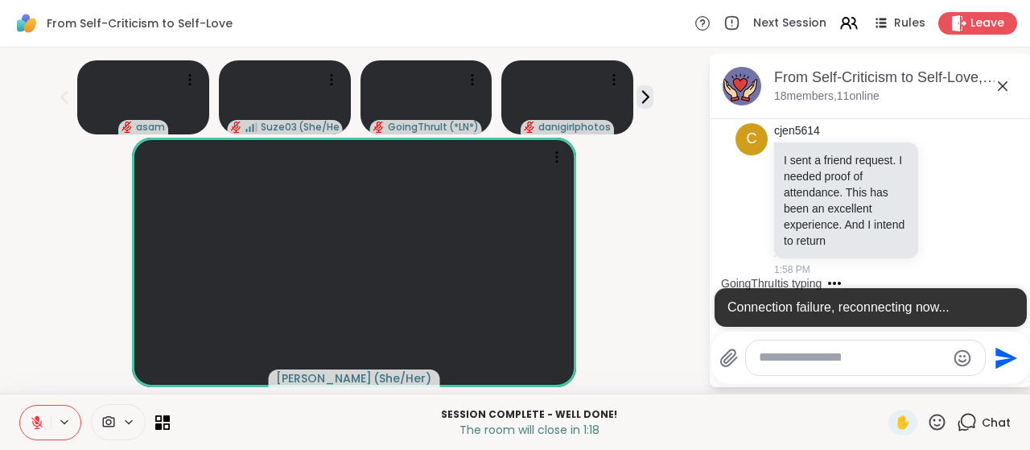
scroll to position [11381, 0]
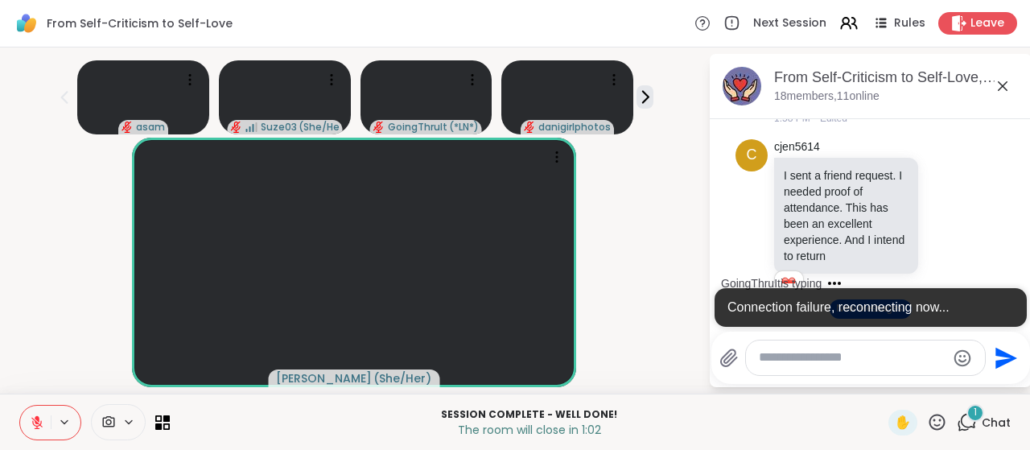
click at [1001, 278] on div "GoingThruIt is typing" at bounding box center [873, 283] width 315 height 26
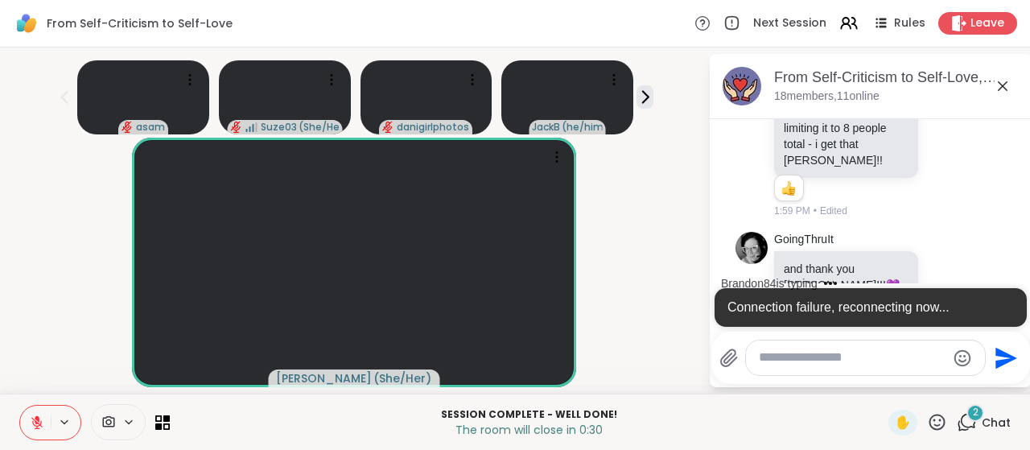
scroll to position [11897, 0]
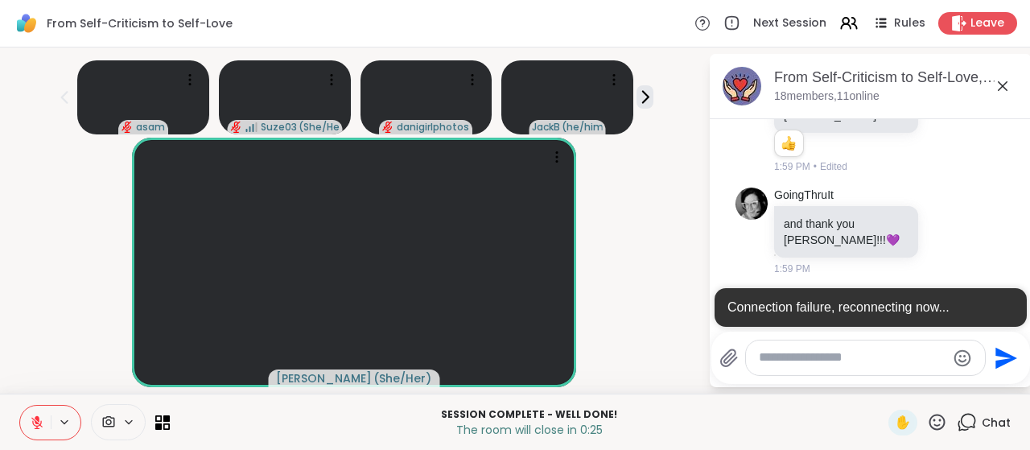
click at [1001, 286] on div at bounding box center [873, 291] width 315 height 10
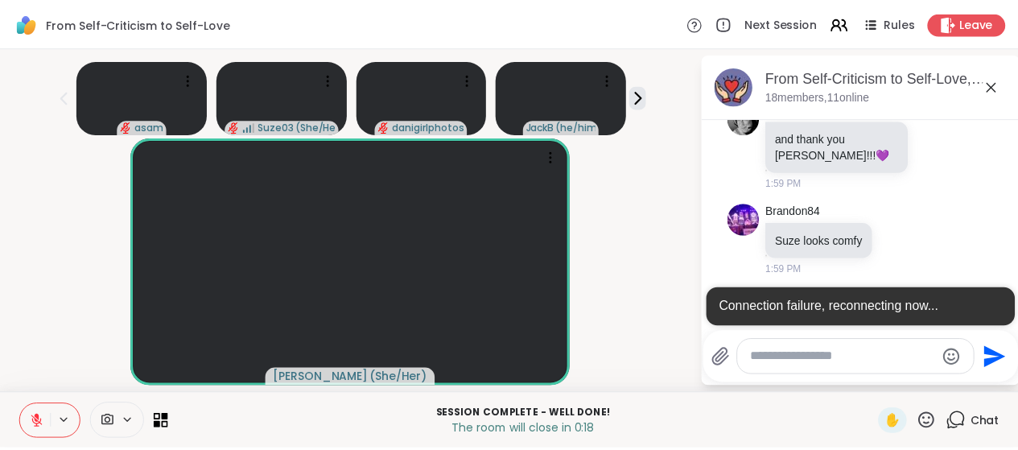
scroll to position [12027, 0]
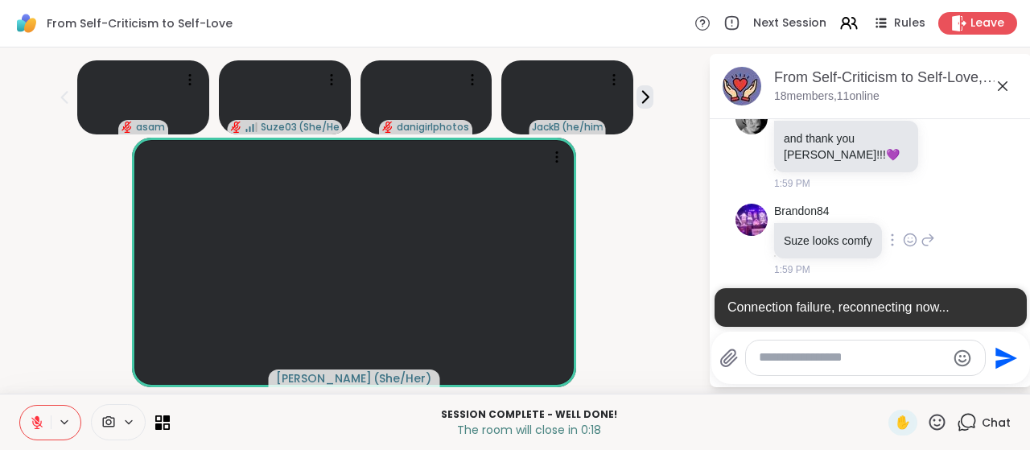
click at [752, 424] on p "The room will close in 0:18" at bounding box center [528, 430] width 699 height 16
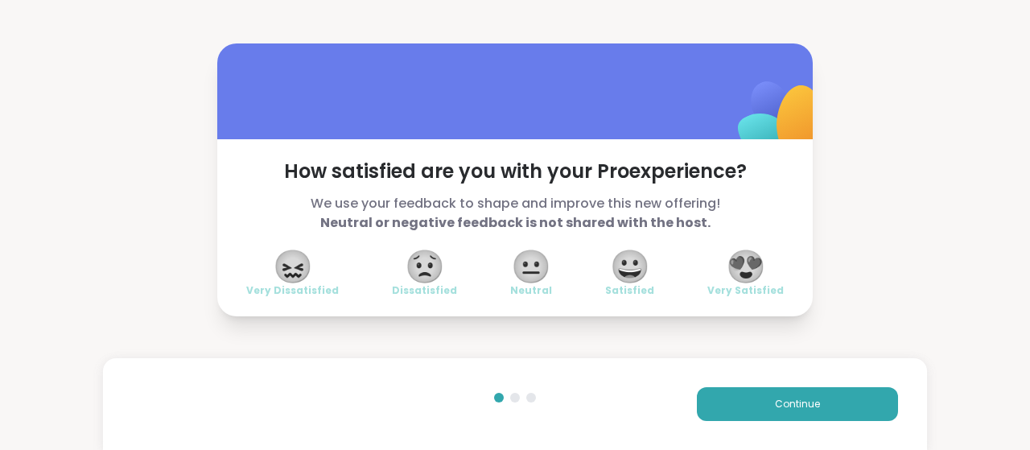
click at [744, 274] on span "😍" at bounding box center [746, 266] width 40 height 29
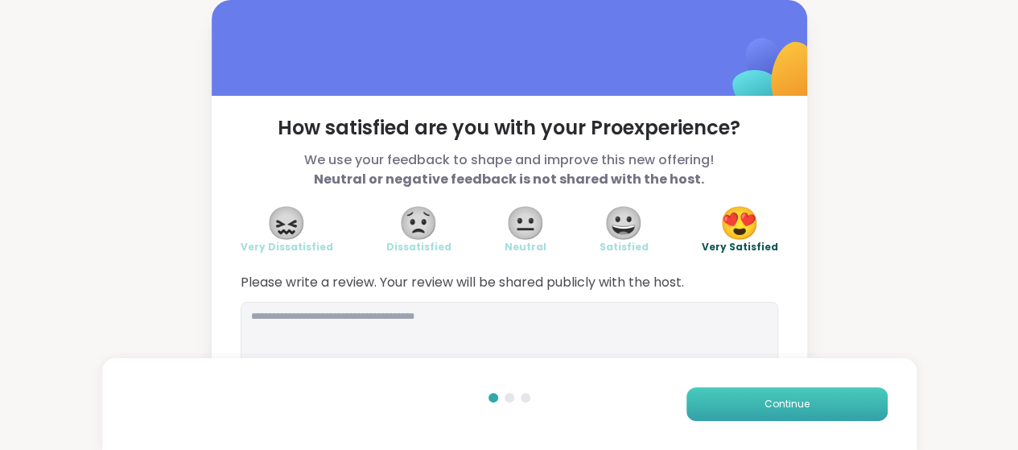
click at [761, 401] on button "Continue" at bounding box center [786, 404] width 201 height 34
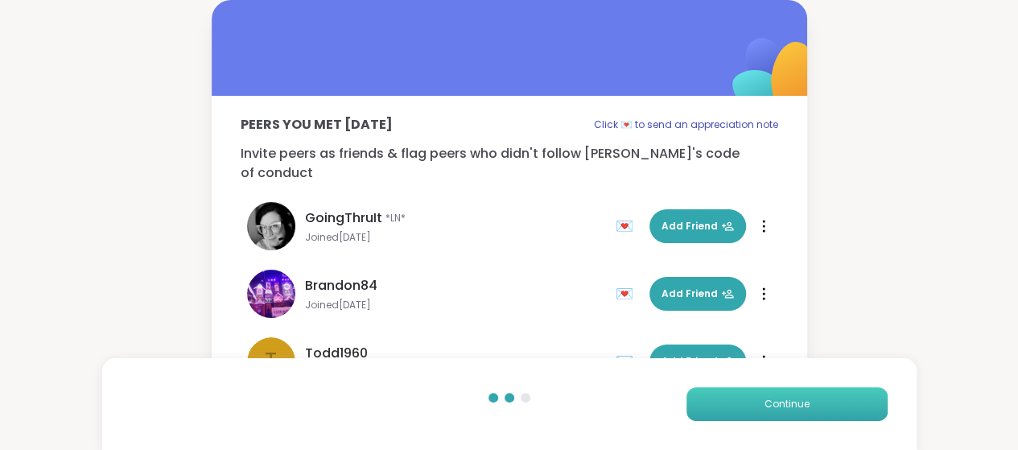
click at [761, 401] on button "Continue" at bounding box center [786, 404] width 201 height 34
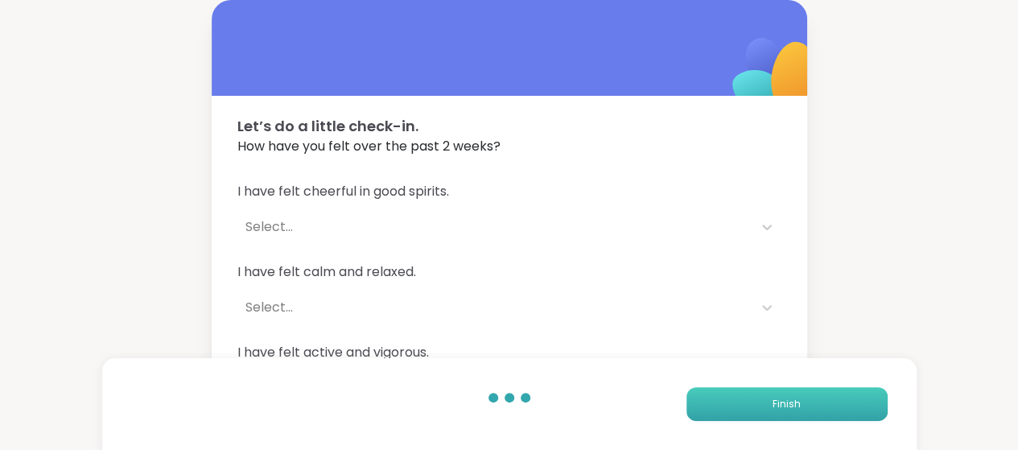
click at [761, 401] on button "Finish" at bounding box center [786, 404] width 201 height 34
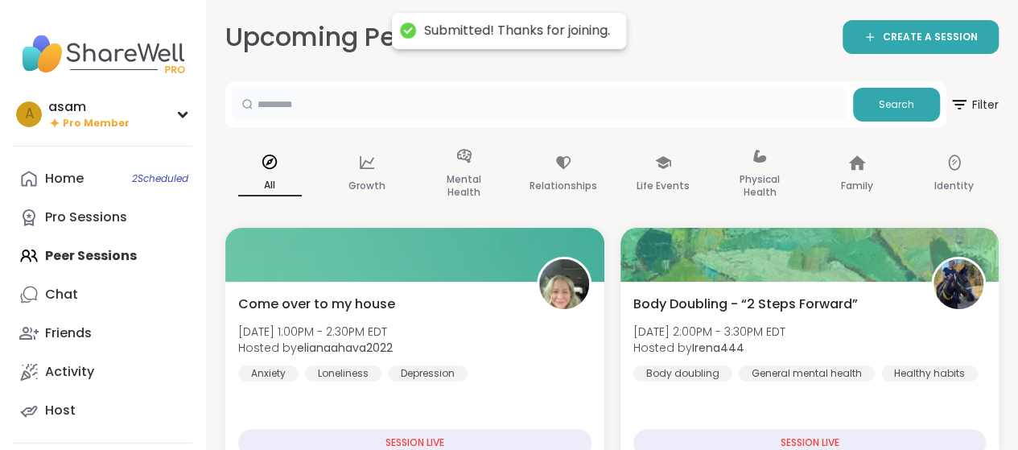
click at [426, 95] on input "text" at bounding box center [539, 104] width 615 height 32
type input "*******"
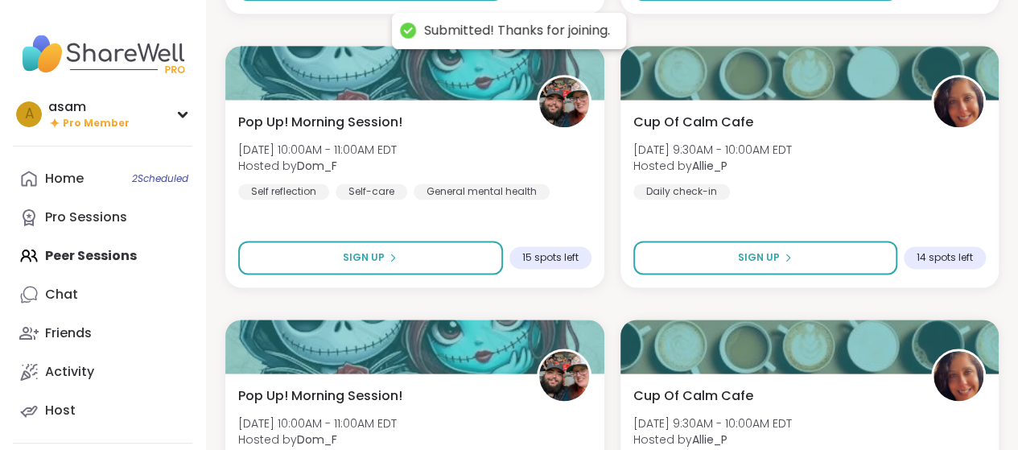
scroll to position [1062, 0]
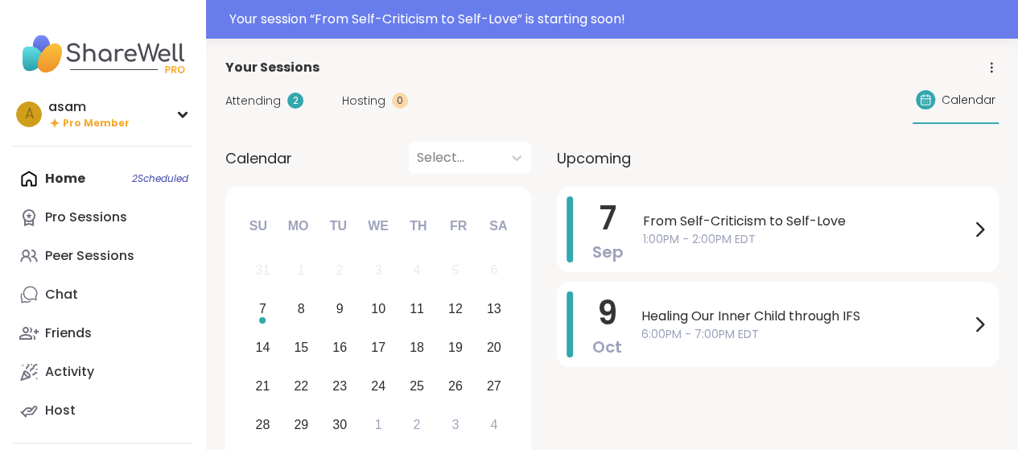
click at [72, 183] on div "Home 2 Scheduled Pro Sessions Peer Sessions Chat Friends Activity Host" at bounding box center [102, 294] width 179 height 270
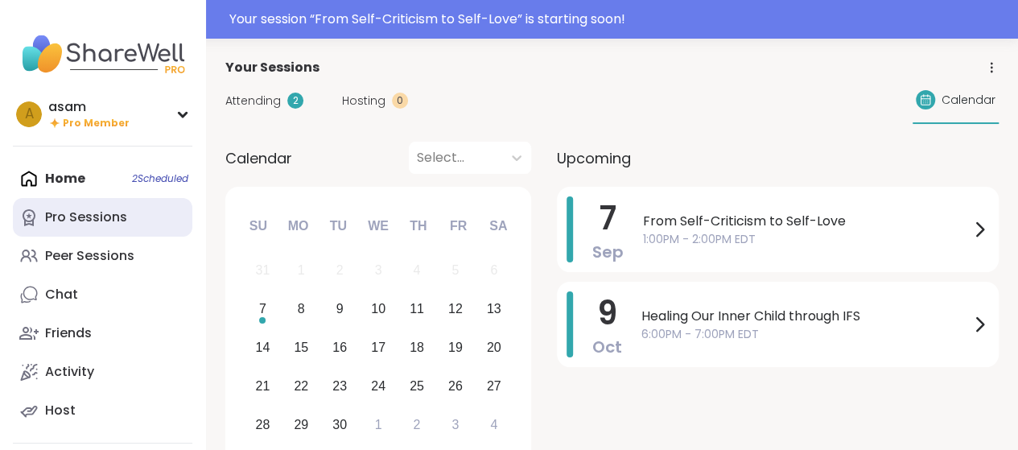
click at [127, 219] on link "Pro Sessions" at bounding box center [102, 217] width 179 height 39
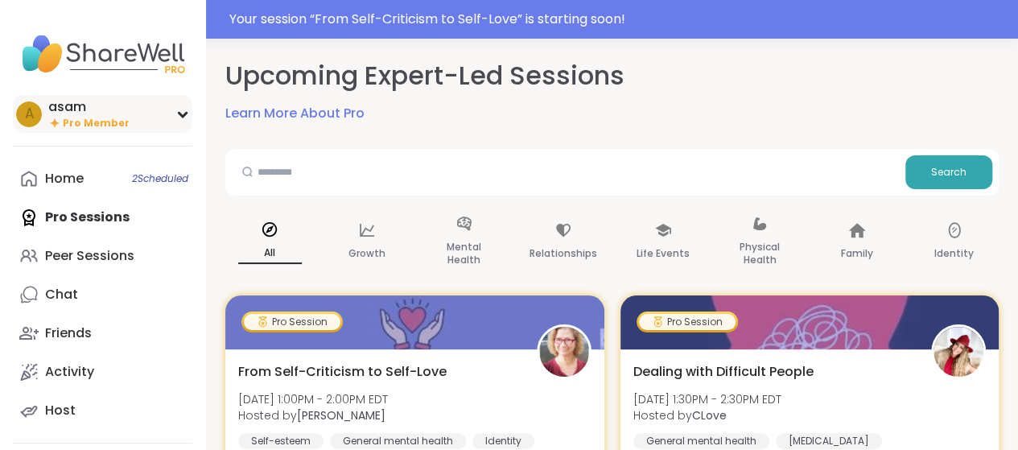
click at [87, 109] on div "asam" at bounding box center [88, 107] width 81 height 18
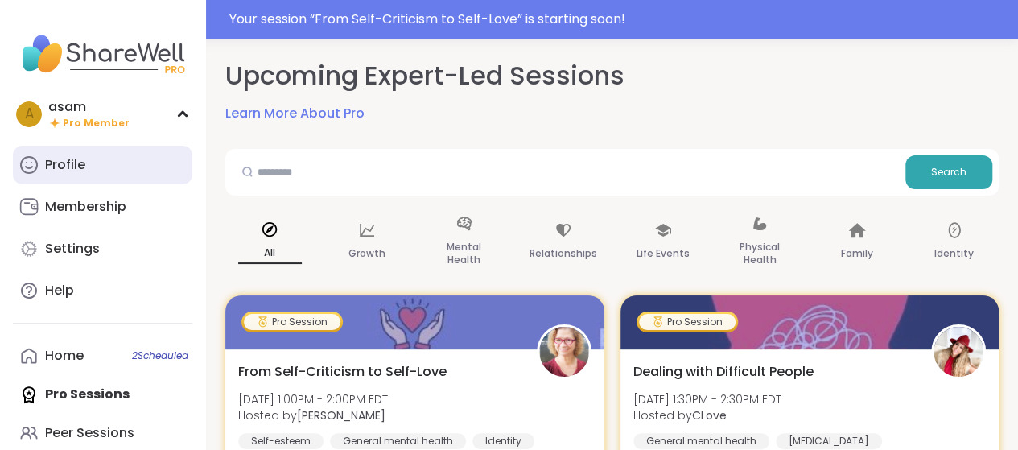
click at [73, 175] on link "Profile" at bounding box center [102, 165] width 179 height 39
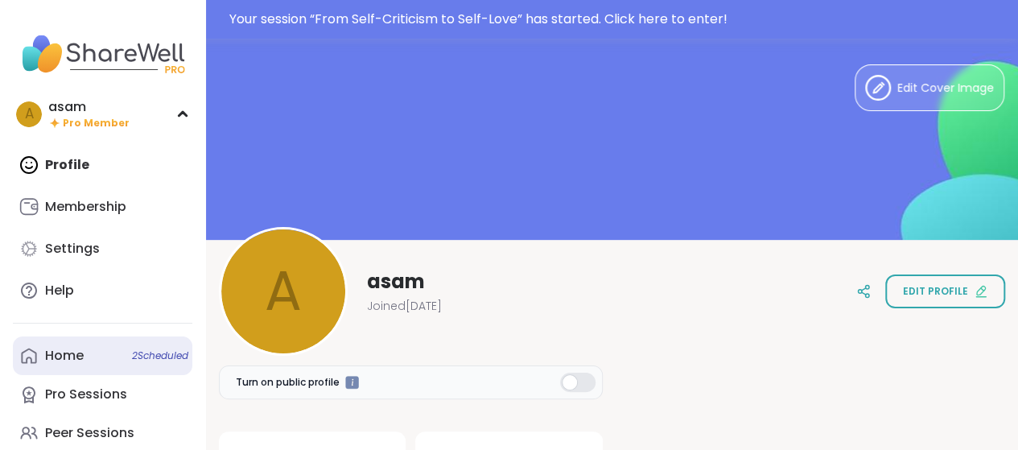
click at [70, 356] on div "Home 2 Scheduled" at bounding box center [64, 356] width 39 height 18
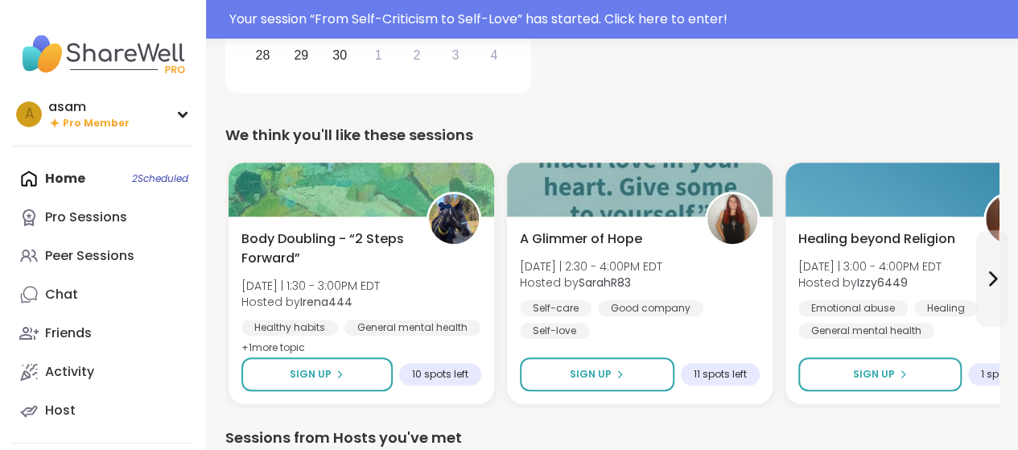
scroll to position [406, 0]
